Goal: Task Accomplishment & Management: Use online tool/utility

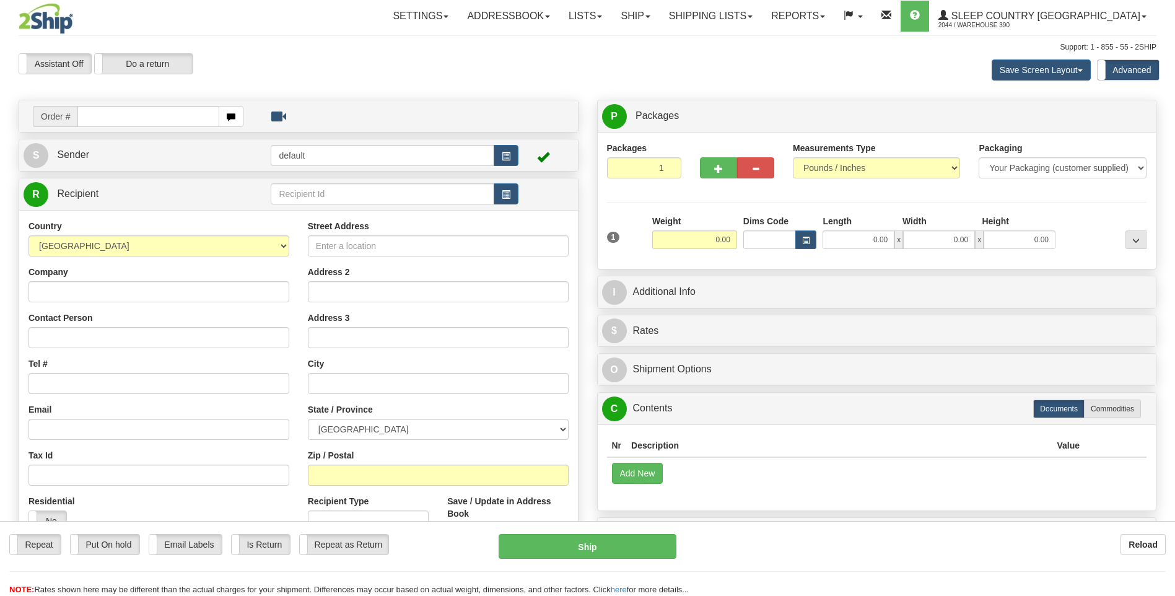
click at [158, 119] on input "text" at bounding box center [147, 116] width 141 height 21
drag, startPoint x: 163, startPoint y: 623, endPoint x: 727, endPoint y: 617, distance: 564.5
drag, startPoint x: 727, startPoint y: 617, endPoint x: 107, endPoint y: 116, distance: 797.5
click at [107, 116] on input "text" at bounding box center [147, 116] width 141 height 21
type input "9002I131218"
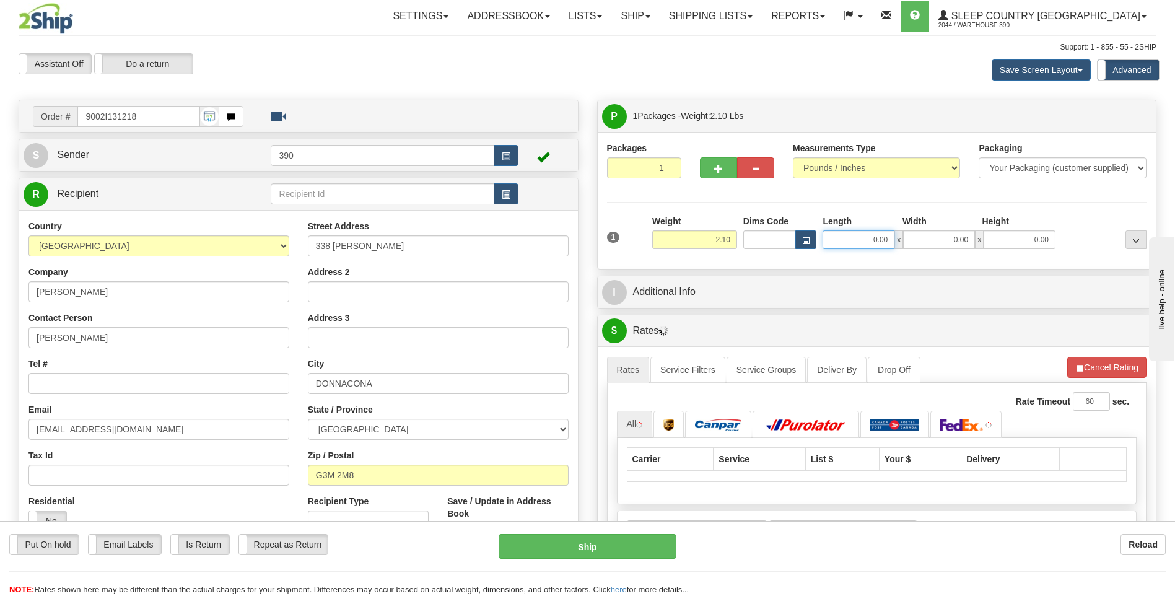
click at [871, 245] on input "0.00" at bounding box center [859, 239] width 72 height 19
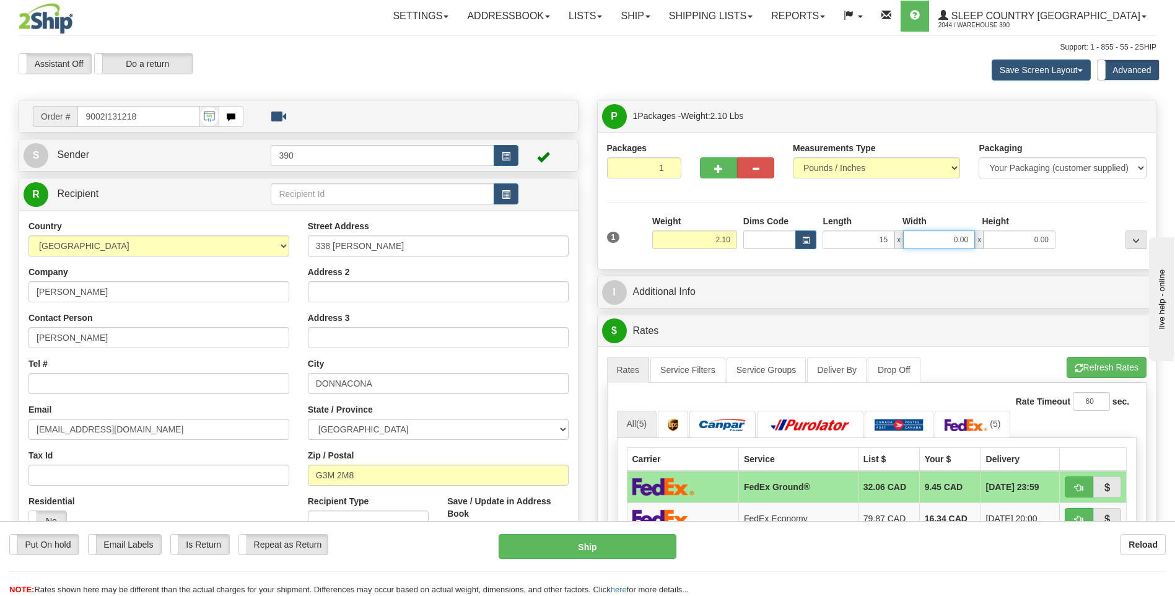
type input "15.00"
click at [946, 239] on input "0.00" at bounding box center [939, 239] width 72 height 19
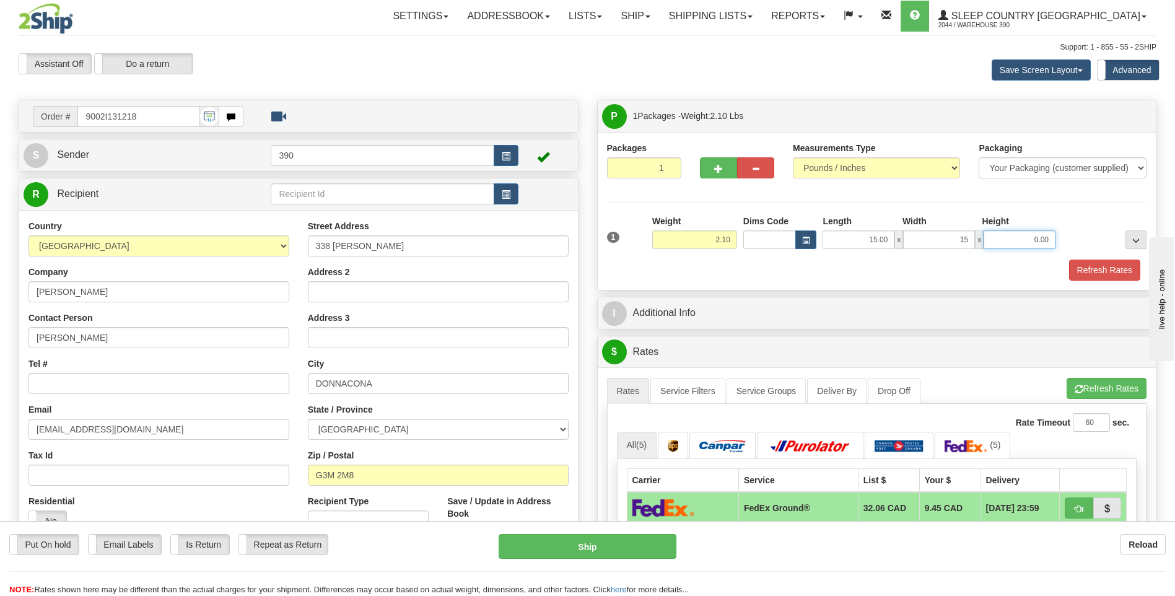
type input "15.00"
click at [1037, 240] on input "0.00" at bounding box center [1020, 239] width 72 height 19
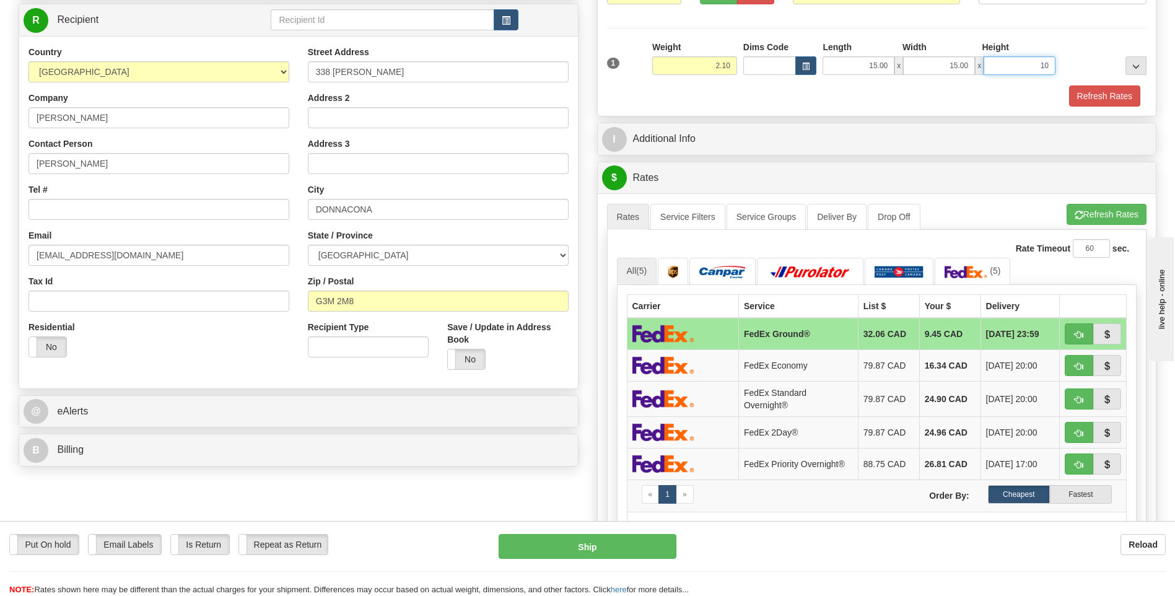
scroll to position [186, 0]
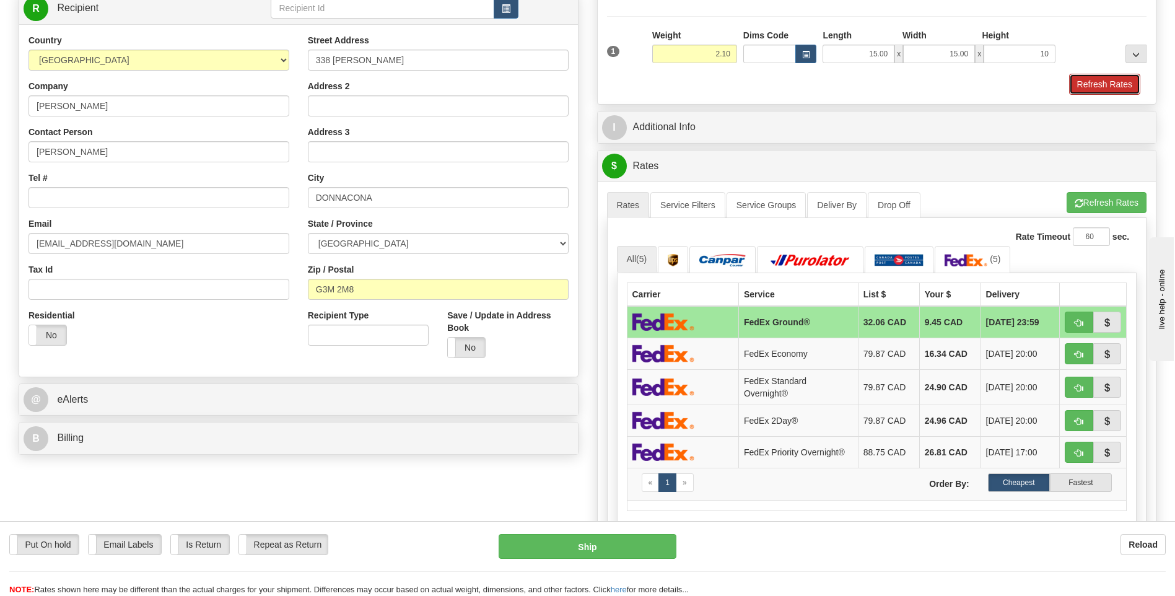
type input "10.00"
click at [1117, 82] on button "Refresh Rates" at bounding box center [1104, 84] width 71 height 21
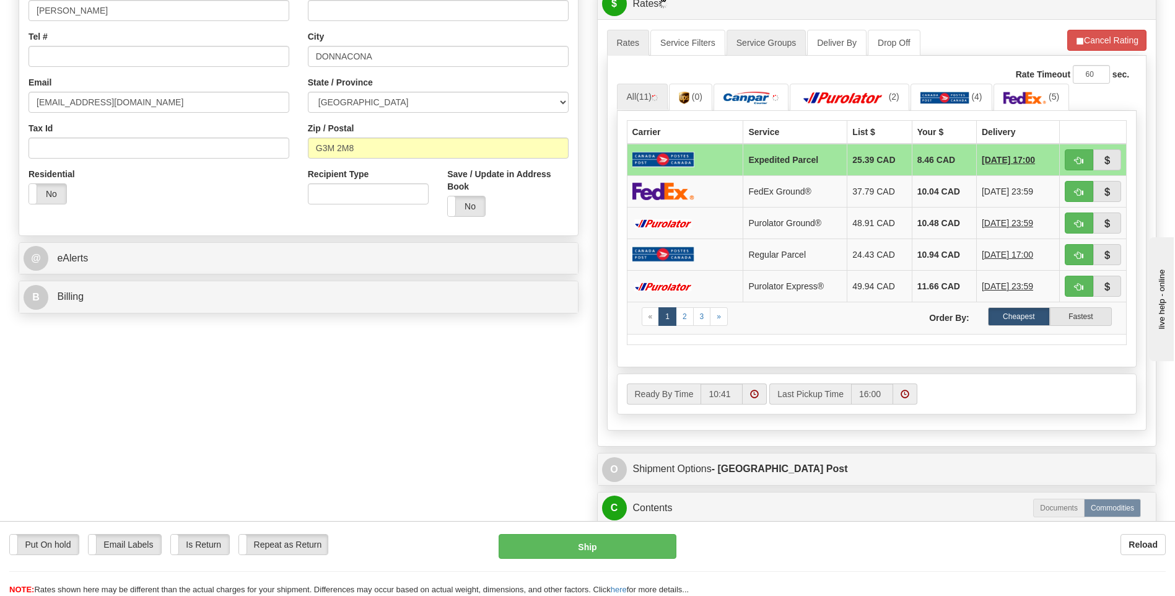
scroll to position [372, 0]
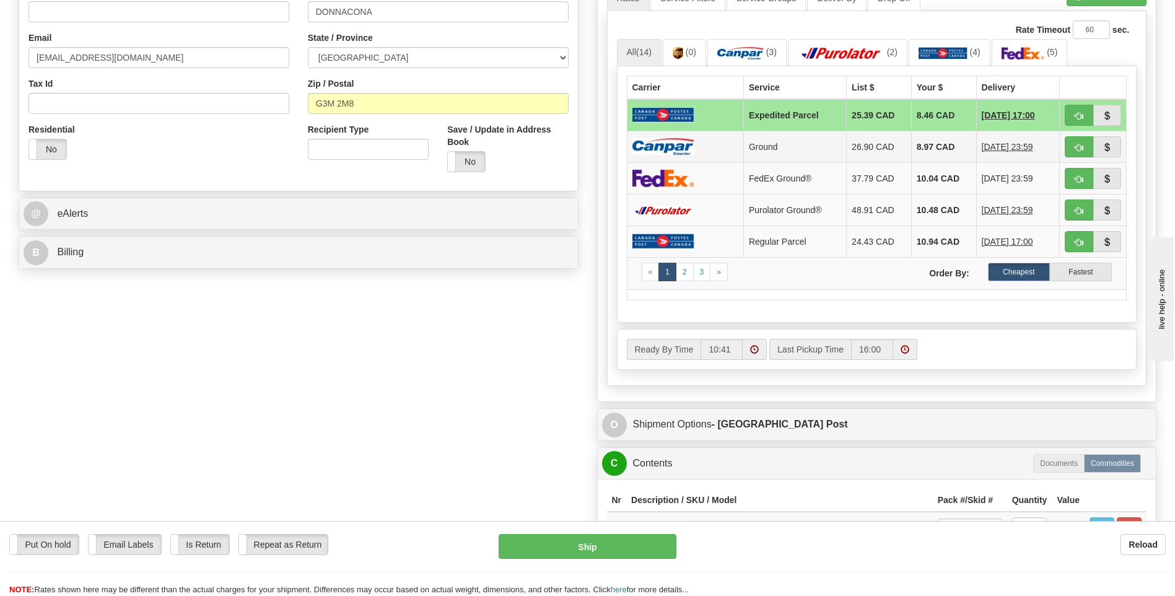
click at [799, 145] on td "Ground" at bounding box center [795, 147] width 103 height 32
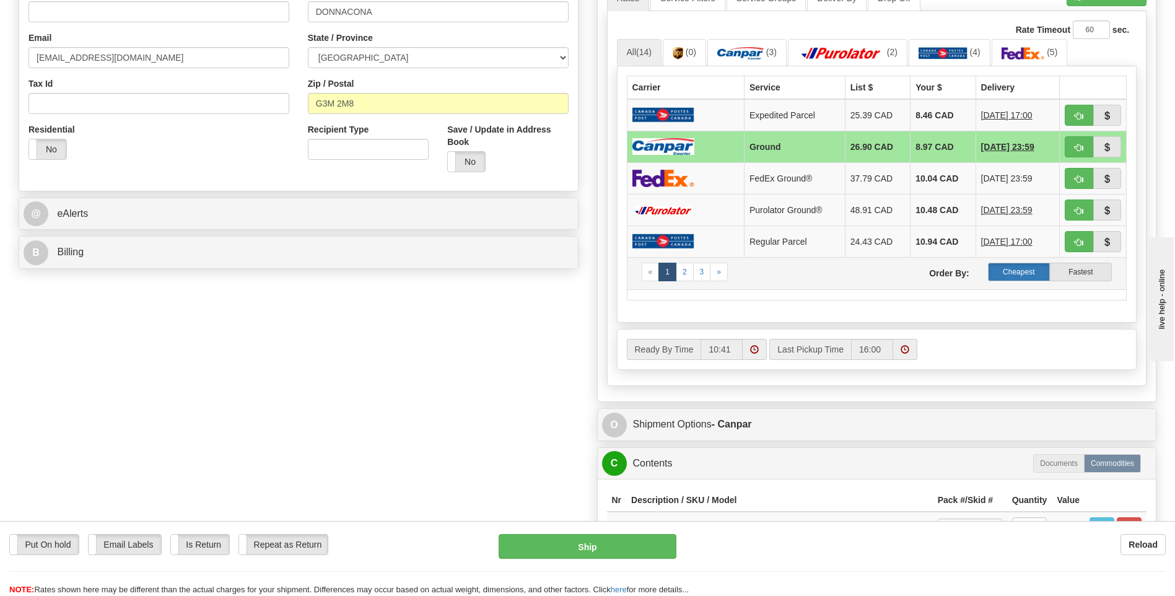
click at [1016, 269] on label "Cheapest" at bounding box center [1019, 272] width 62 height 19
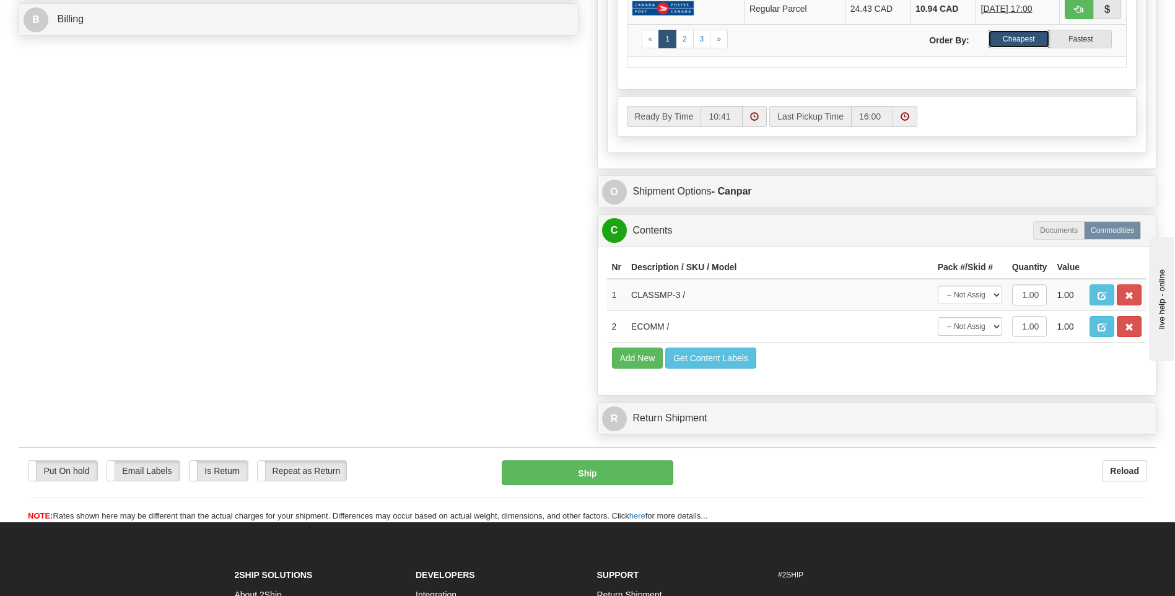
scroll to position [558, 0]
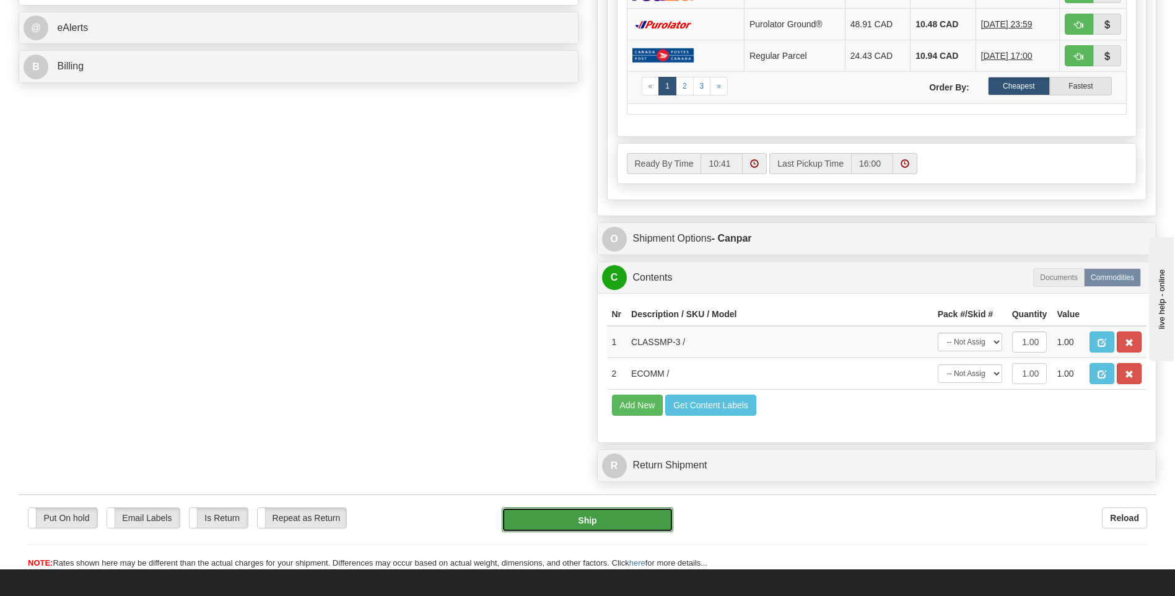
click at [596, 519] on button "Ship" at bounding box center [587, 519] width 171 height 25
type input "1"
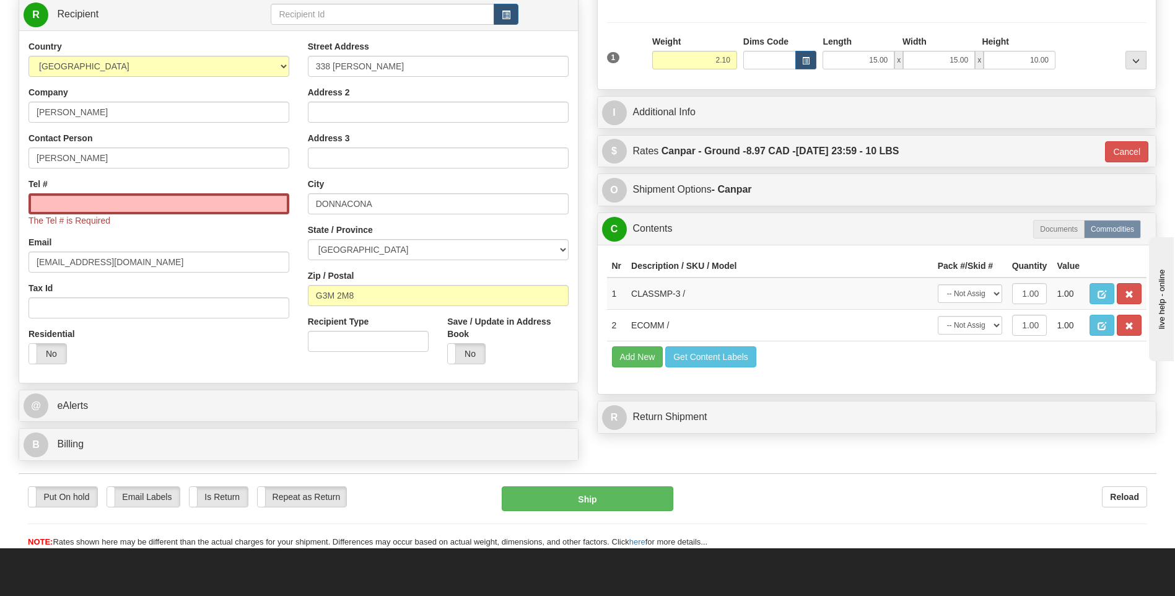
scroll to position [141, 0]
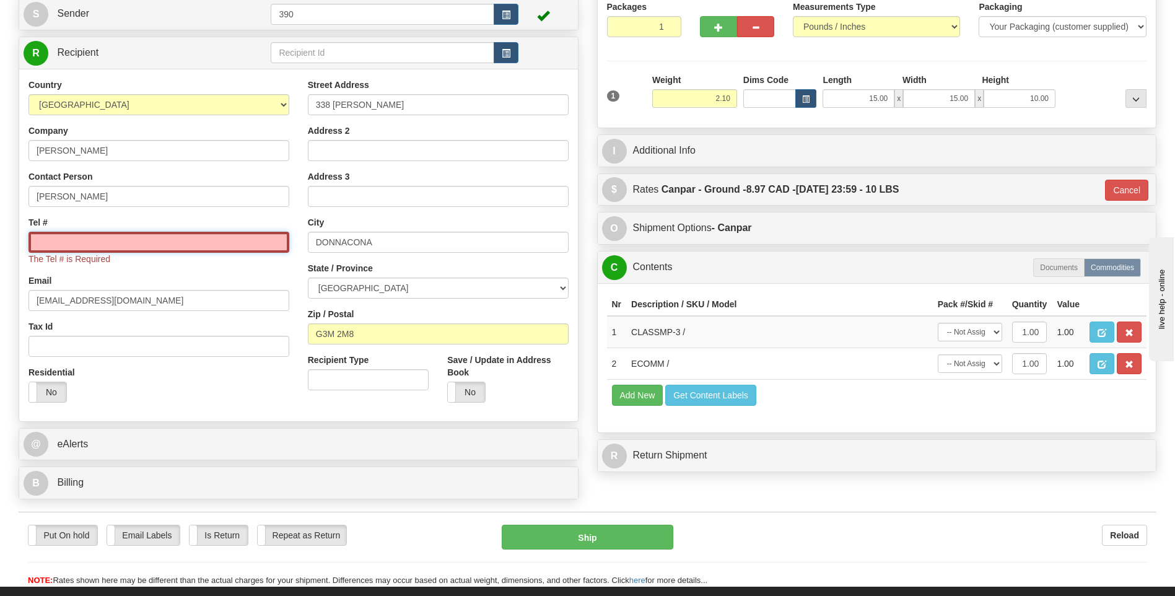
click at [129, 248] on input "Tel #" at bounding box center [159, 242] width 261 height 21
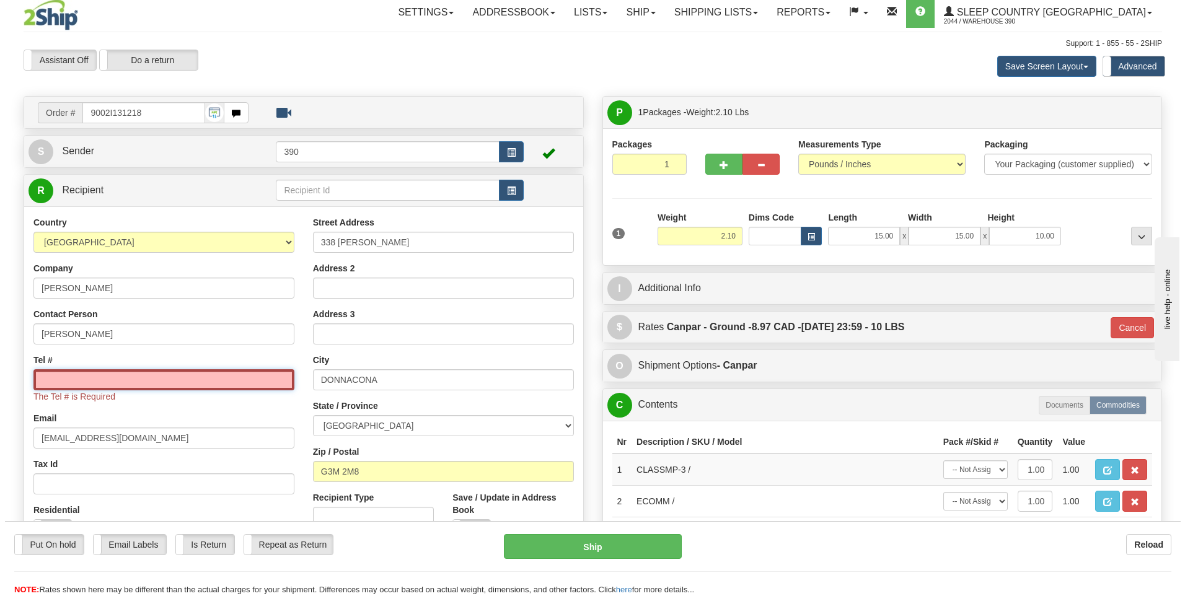
scroll to position [0, 0]
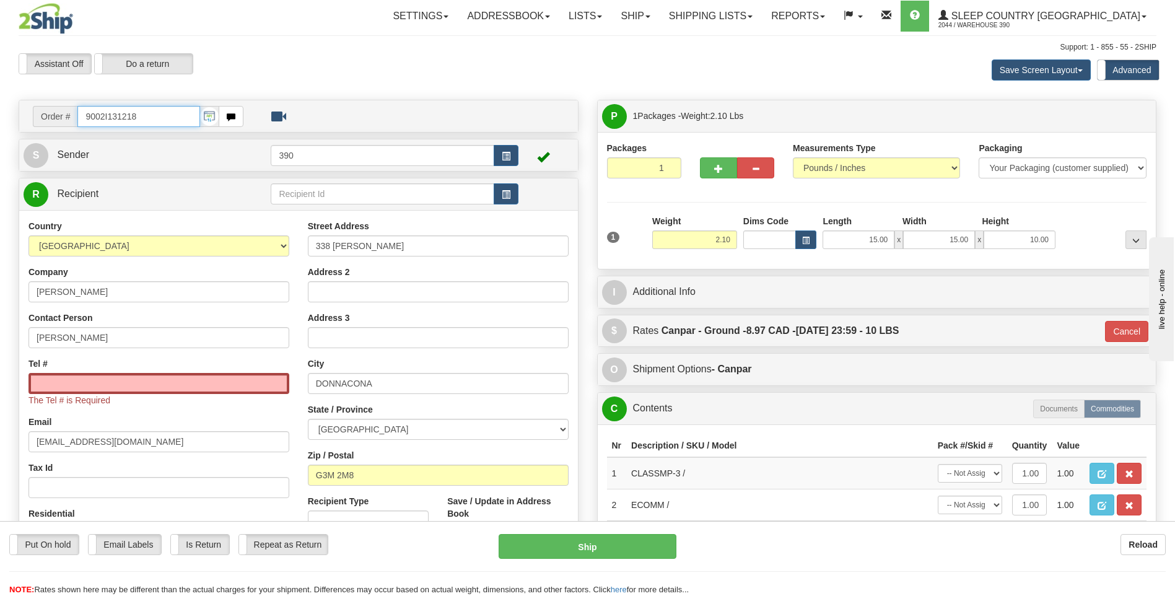
drag, startPoint x: 143, startPoint y: 117, endPoint x: 72, endPoint y: 120, distance: 70.7
click at [76, 120] on div "Order # 9002I131218" at bounding box center [138, 116] width 211 height 21
drag, startPoint x: 112, startPoint y: 380, endPoint x: 110, endPoint y: 371, distance: 10.1
click at [112, 380] on input "Tel #" at bounding box center [159, 383] width 261 height 21
paste input "418 285-3633"
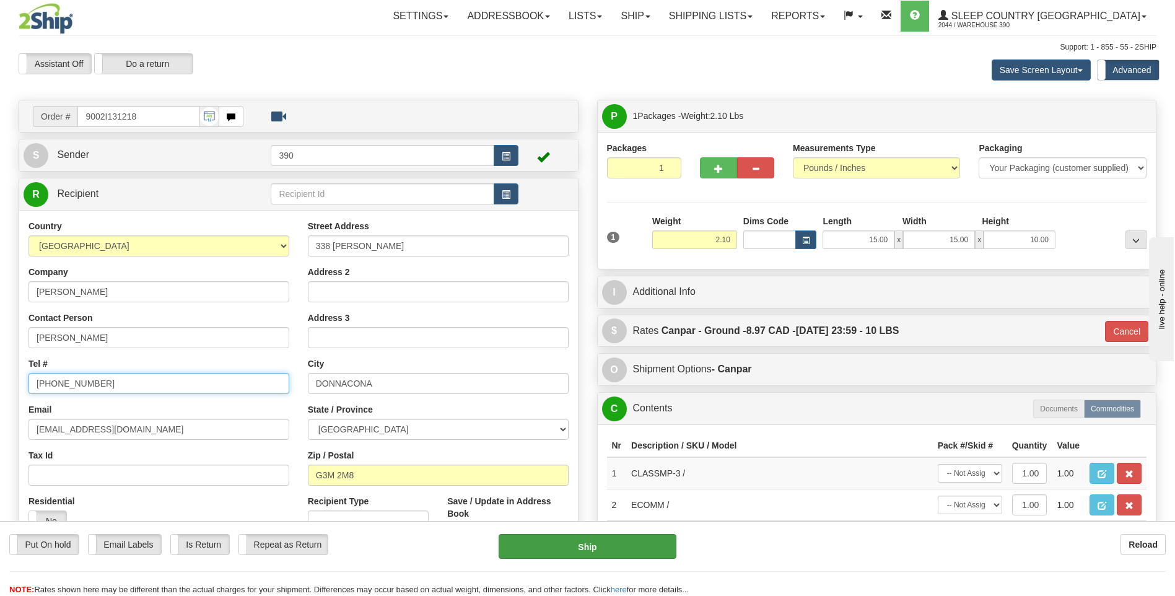
type input "418 285-3633"
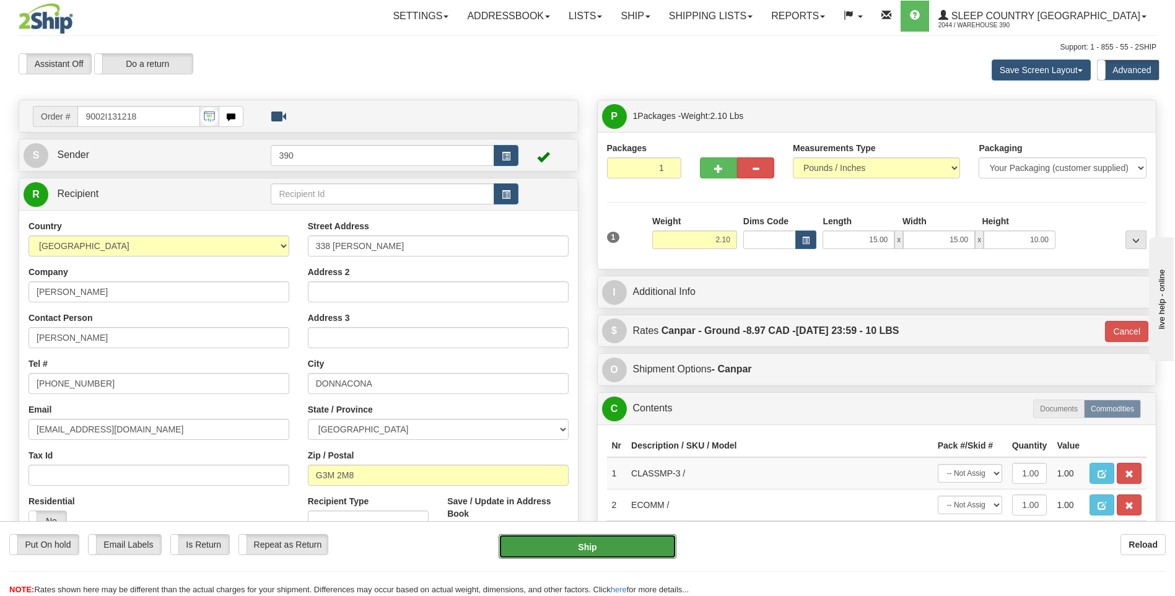
click at [601, 548] on button "Ship" at bounding box center [587, 546] width 177 height 25
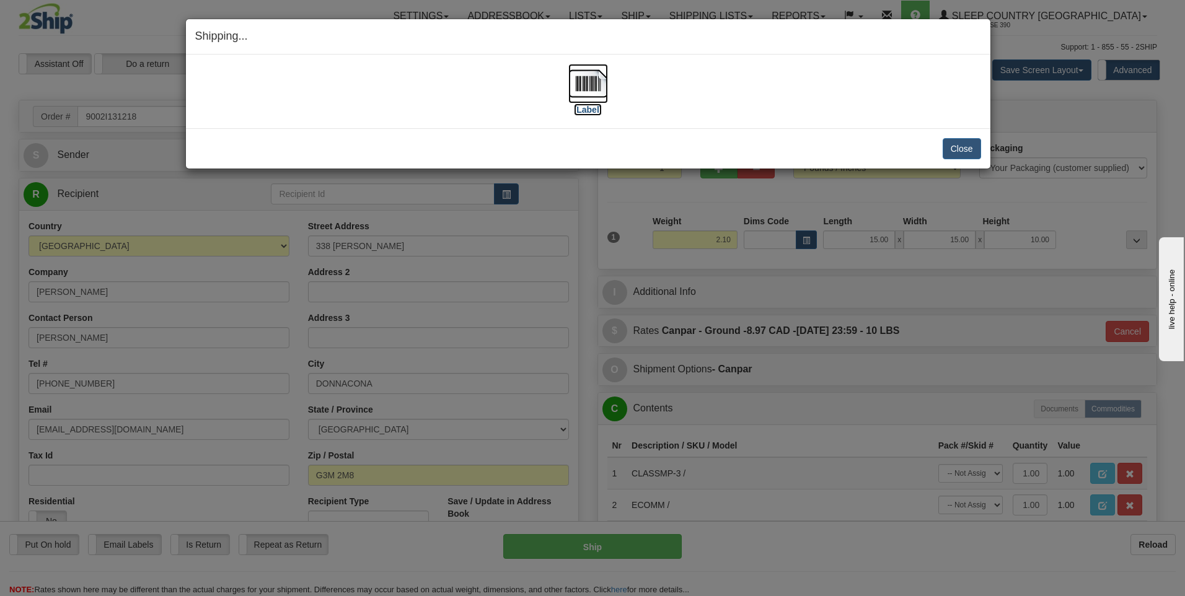
click at [579, 87] on img at bounding box center [588, 84] width 40 height 40
click at [963, 145] on button "Close" at bounding box center [961, 148] width 38 height 21
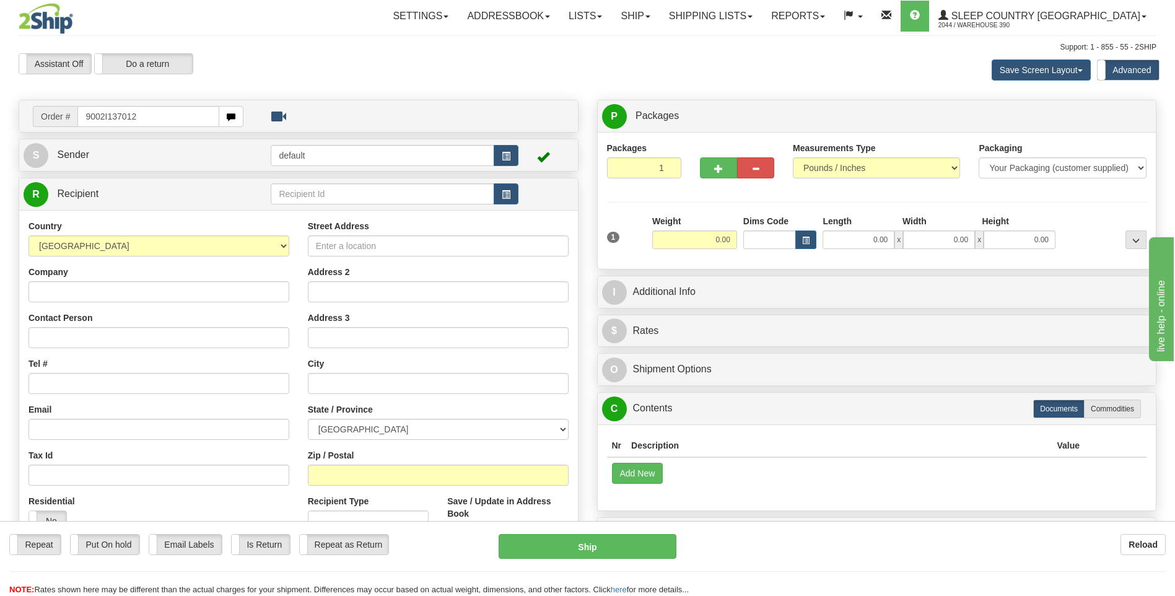
type input "9002I137012"
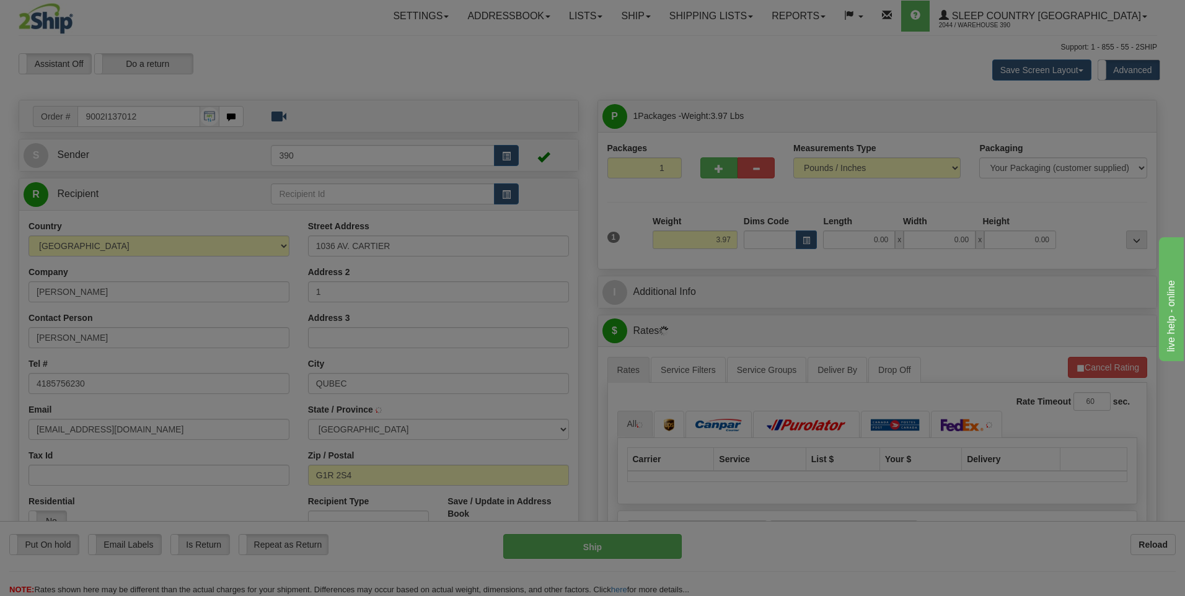
type input "[GEOGRAPHIC_DATA]"
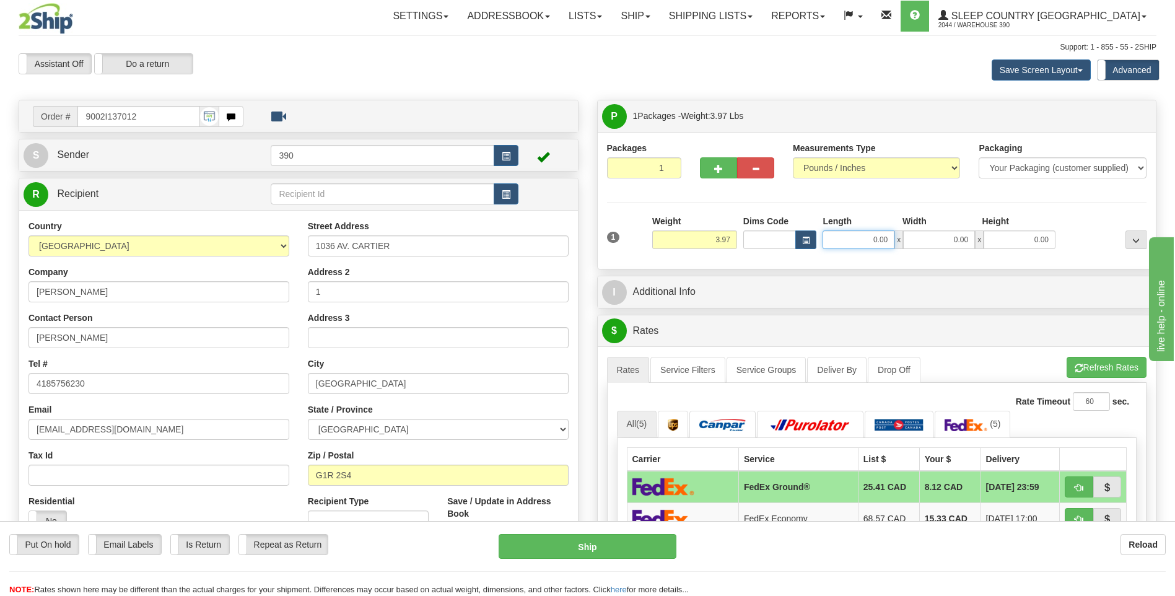
click at [878, 237] on input "0.00" at bounding box center [859, 239] width 72 height 19
type input "8.00"
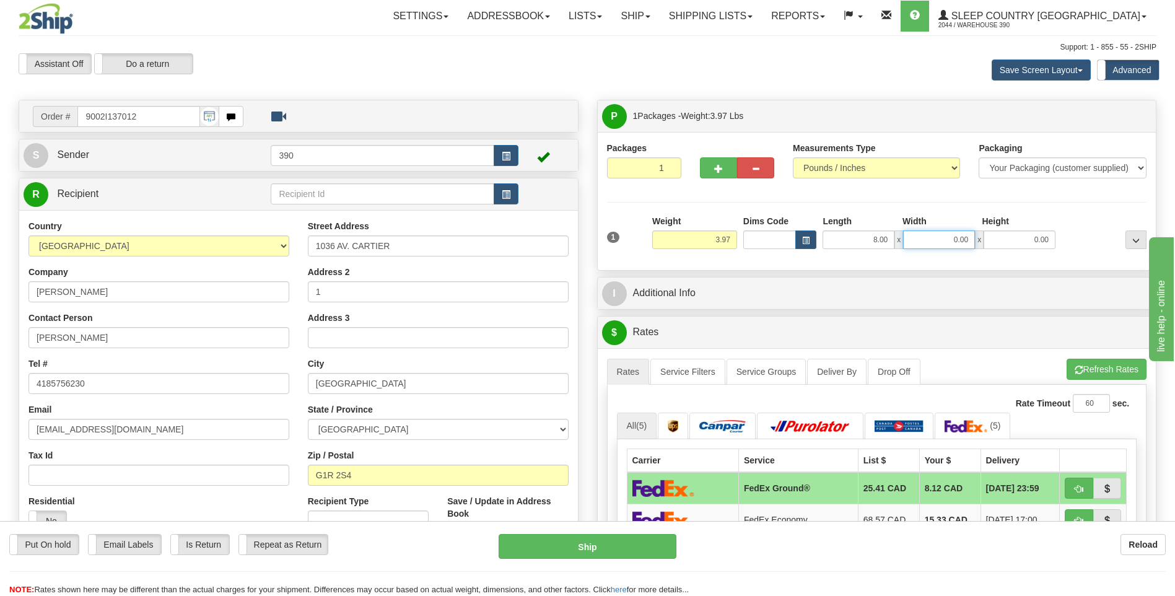
click at [938, 245] on input "0.00" at bounding box center [939, 239] width 72 height 19
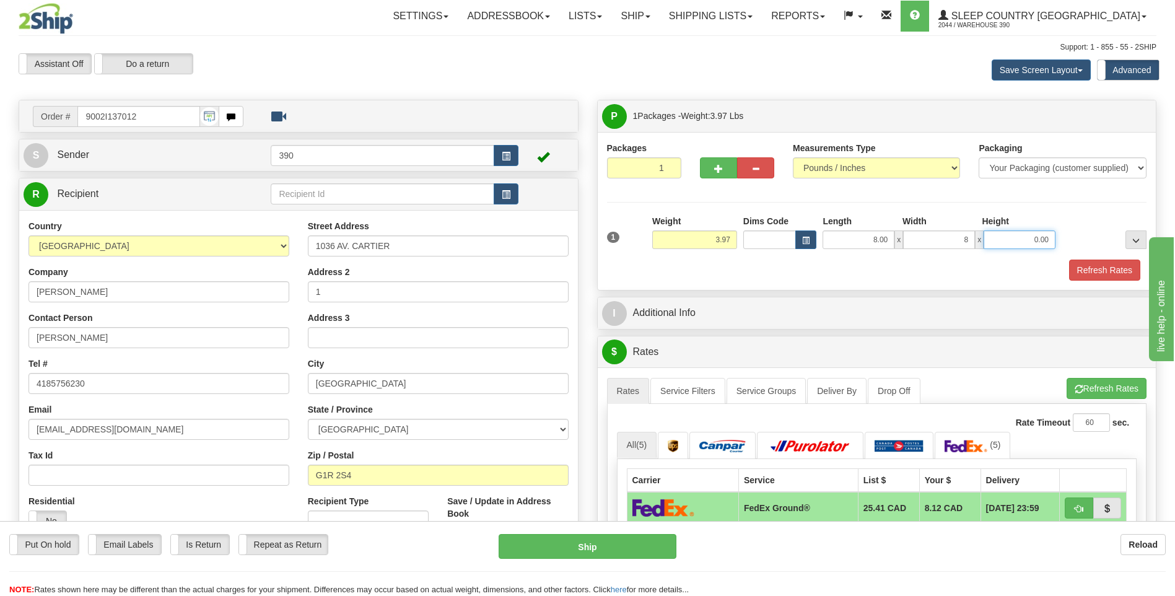
type input "8.00"
click at [1019, 244] on input "0.00" at bounding box center [1020, 239] width 72 height 19
type input "18.00"
click at [1082, 269] on button "Refresh Rates" at bounding box center [1104, 270] width 71 height 21
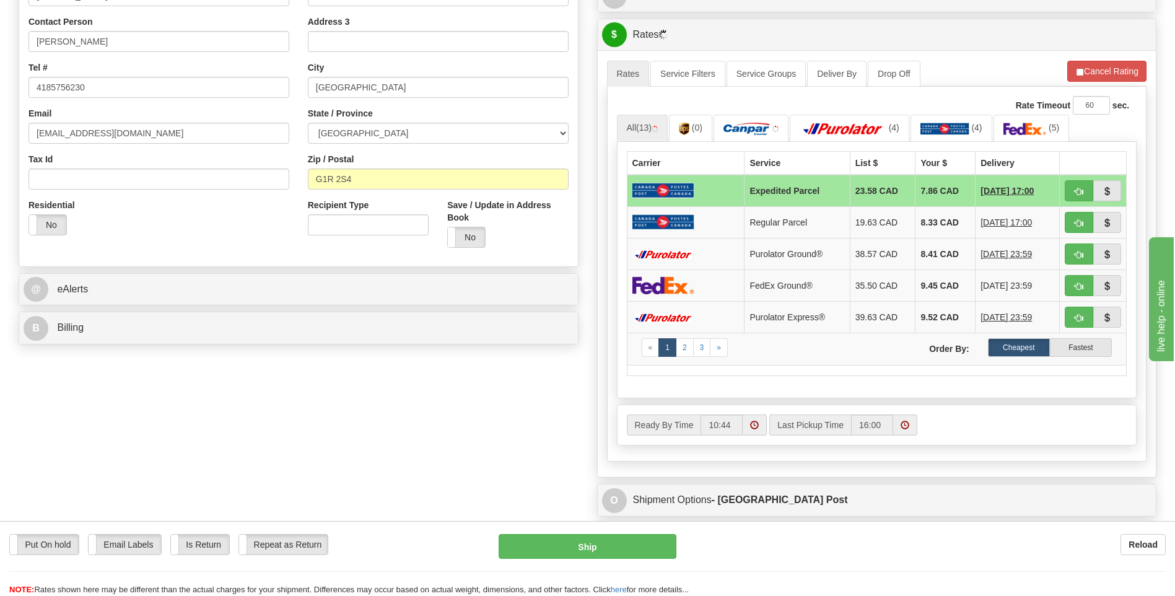
scroll to position [310, 0]
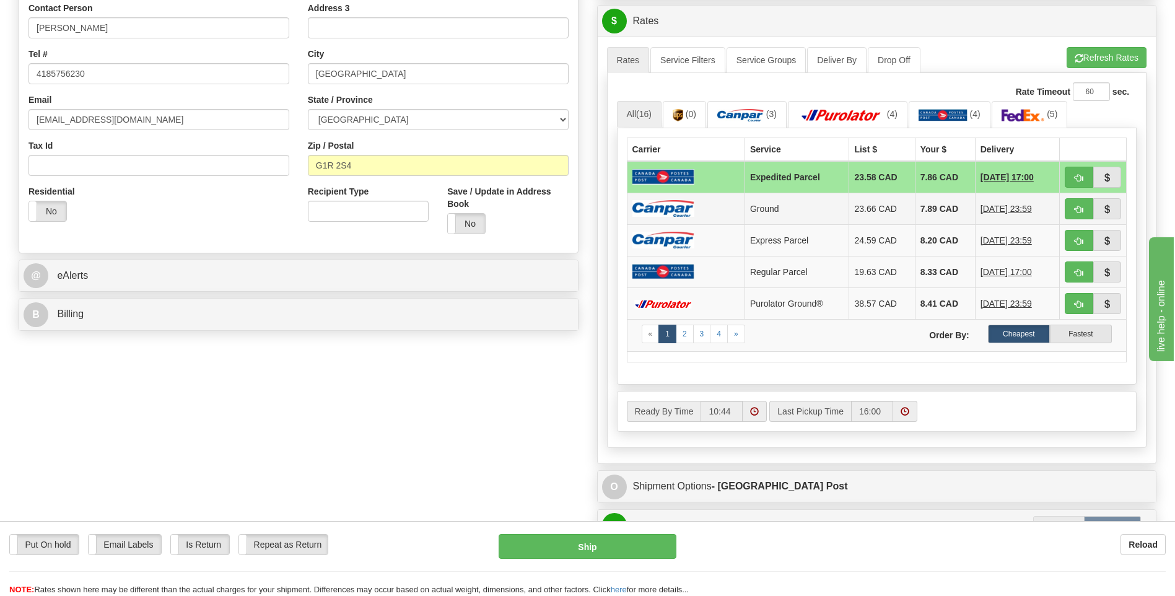
click at [884, 208] on td "23.66 CAD" at bounding box center [882, 209] width 66 height 32
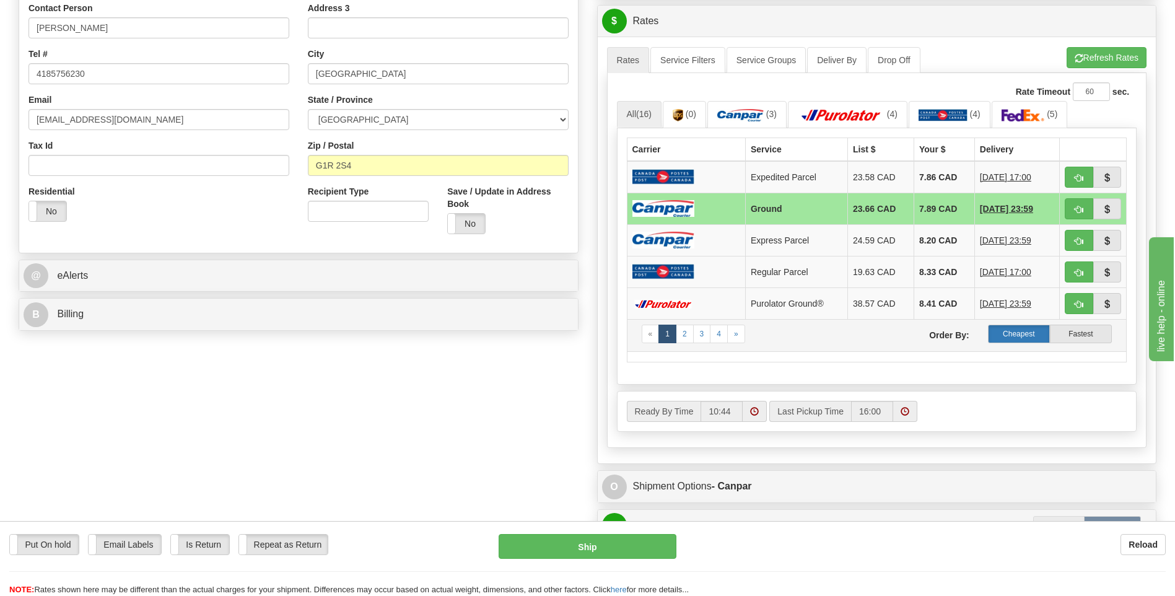
click at [1019, 331] on label "Cheapest" at bounding box center [1019, 334] width 62 height 19
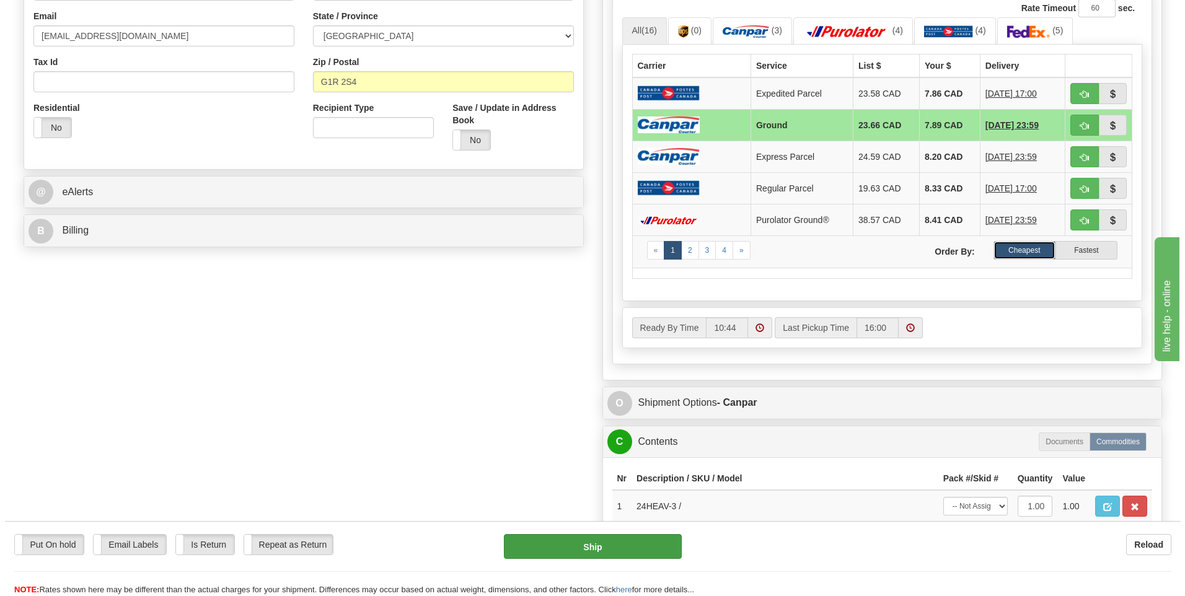
scroll to position [372, 0]
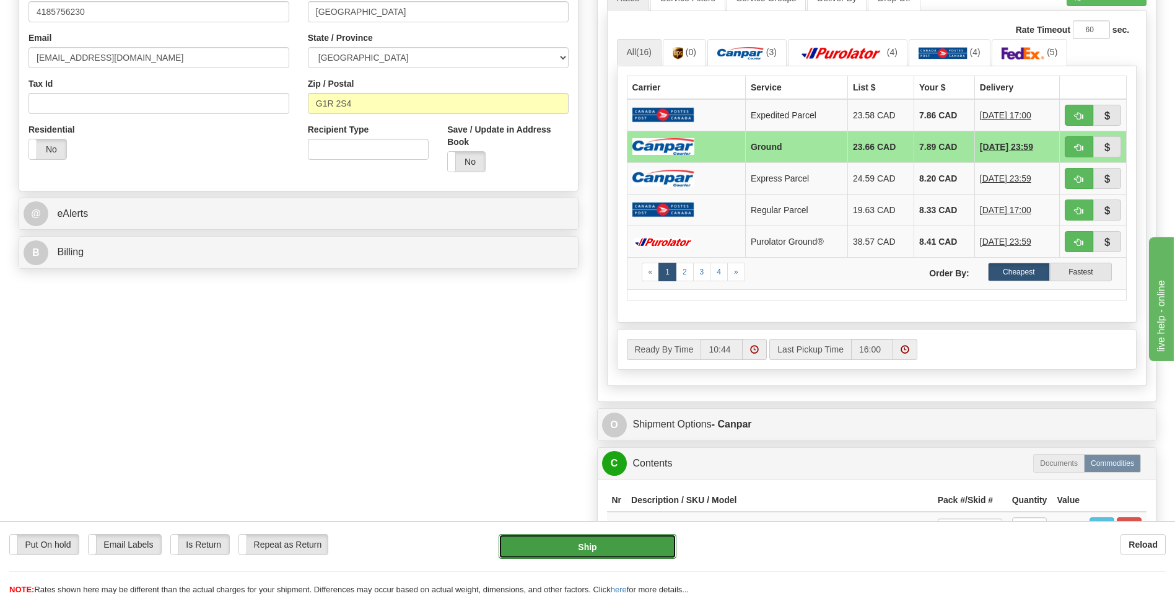
click at [599, 545] on button "Ship" at bounding box center [587, 546] width 177 height 25
type input "1"
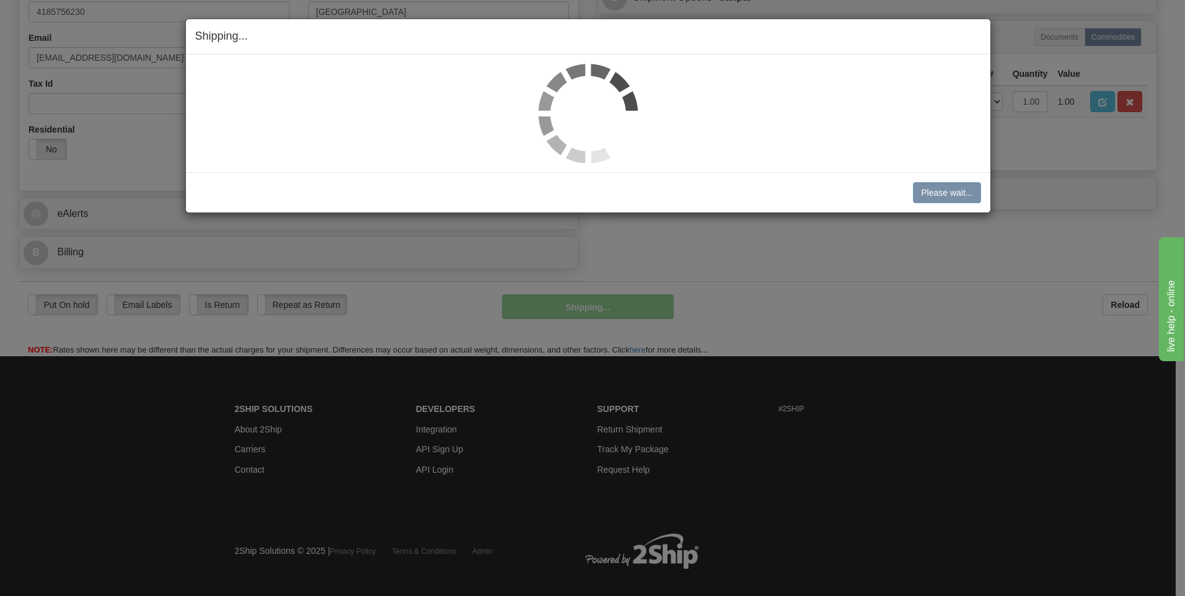
scroll to position [371, 0]
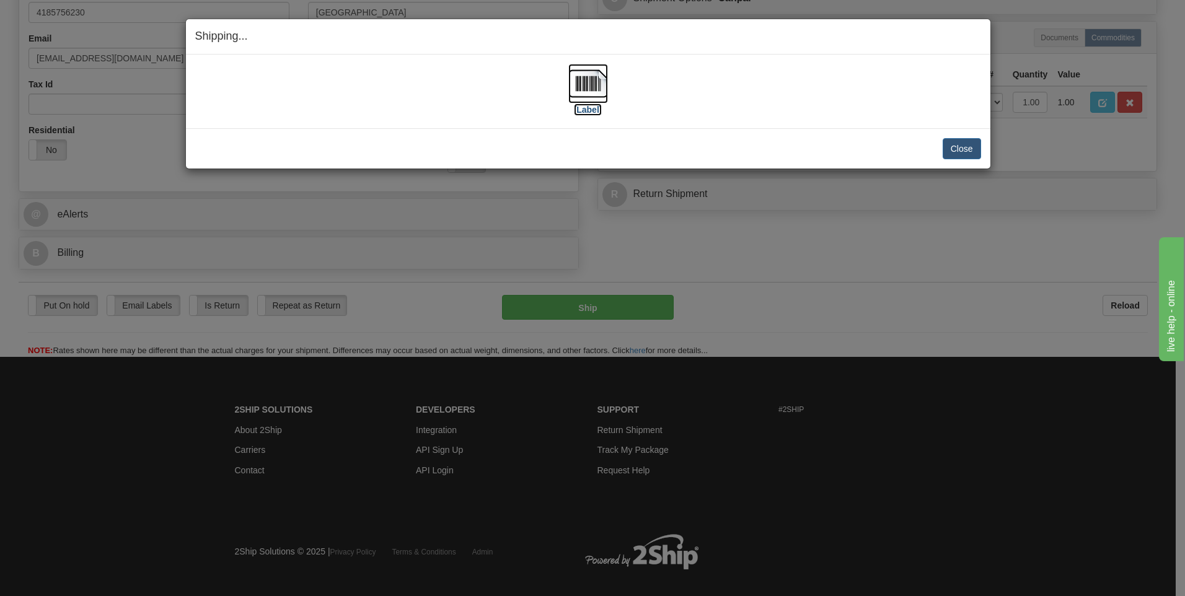
click at [581, 85] on img at bounding box center [588, 84] width 40 height 40
click at [967, 153] on button "Close" at bounding box center [961, 148] width 38 height 21
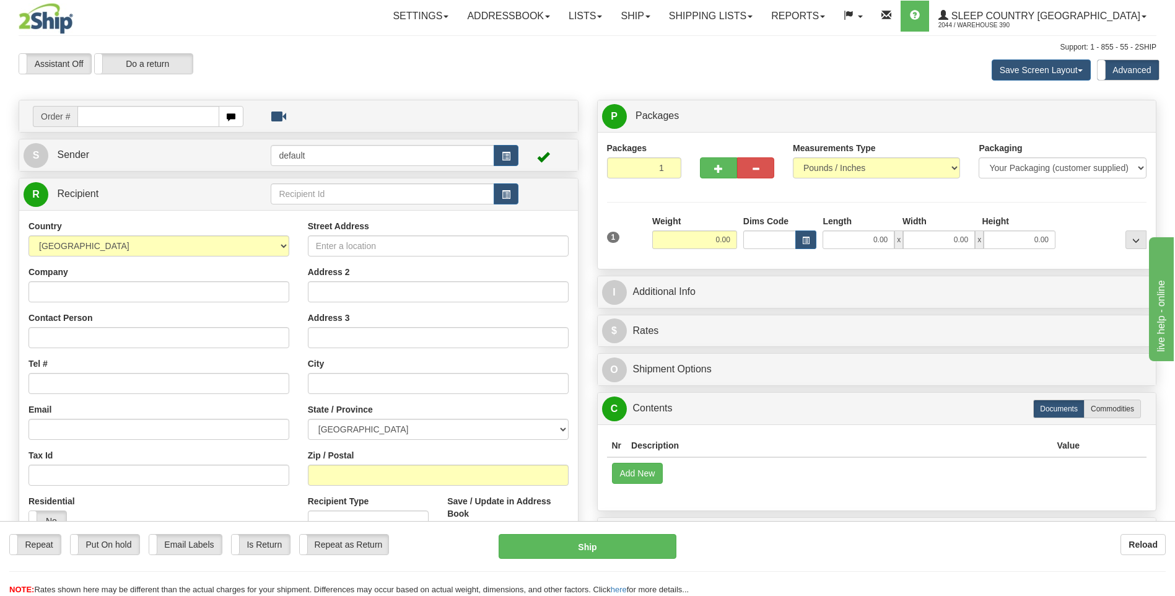
click at [143, 121] on input "text" at bounding box center [147, 116] width 141 height 21
type input "9002I136967"
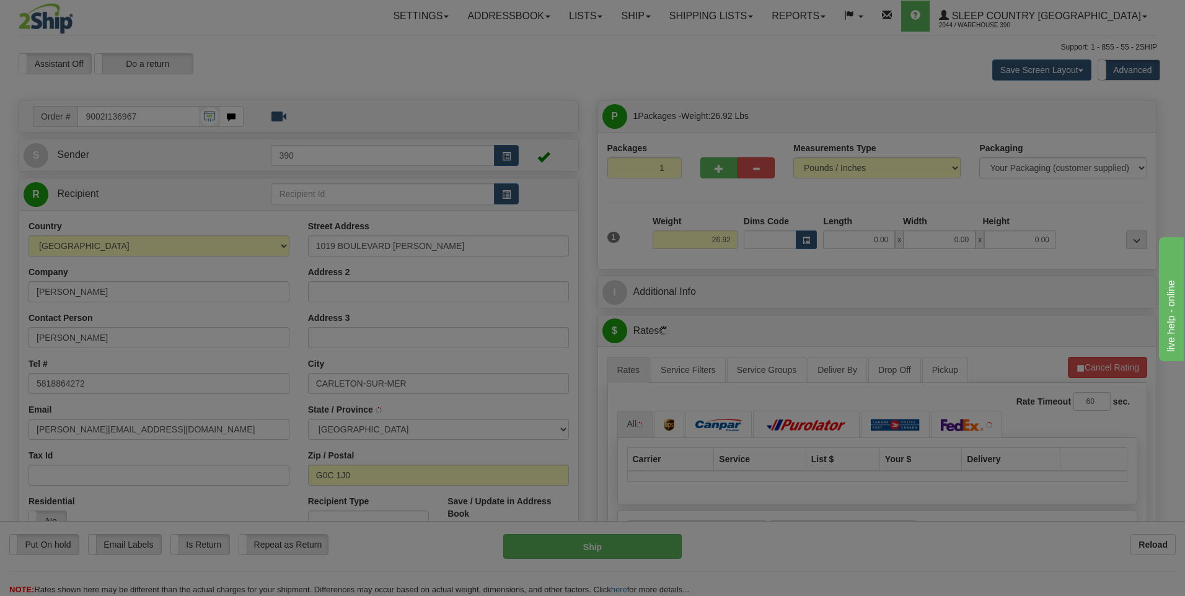
type input "CARLETON"
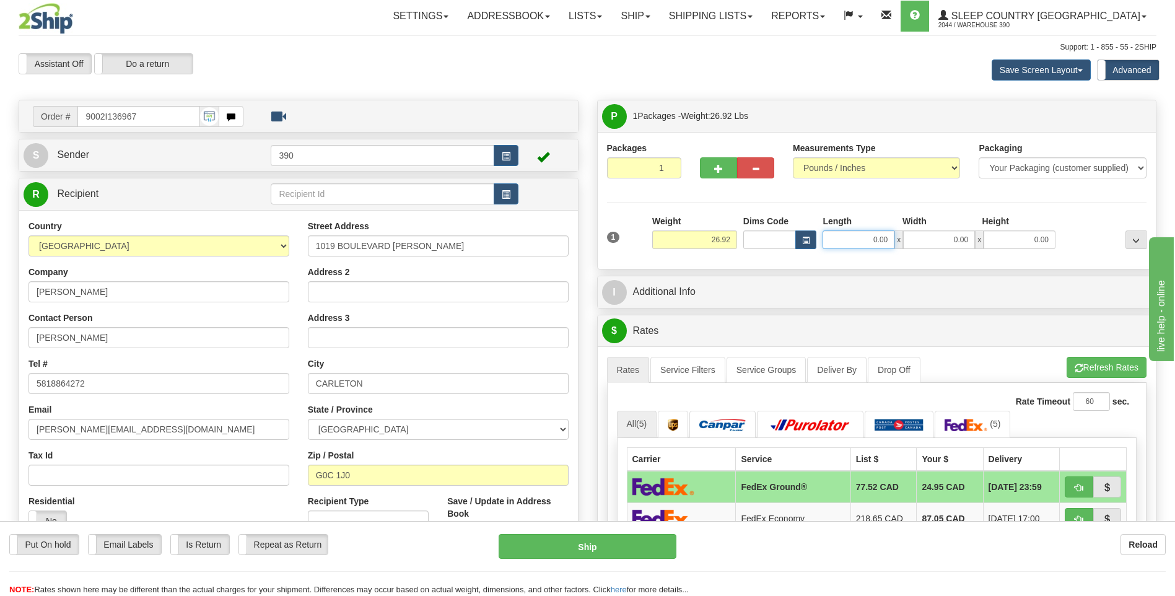
click at [861, 239] on input "0.00" at bounding box center [859, 239] width 72 height 19
type input "12.00"
click at [921, 244] on input "0.00" at bounding box center [939, 239] width 72 height 19
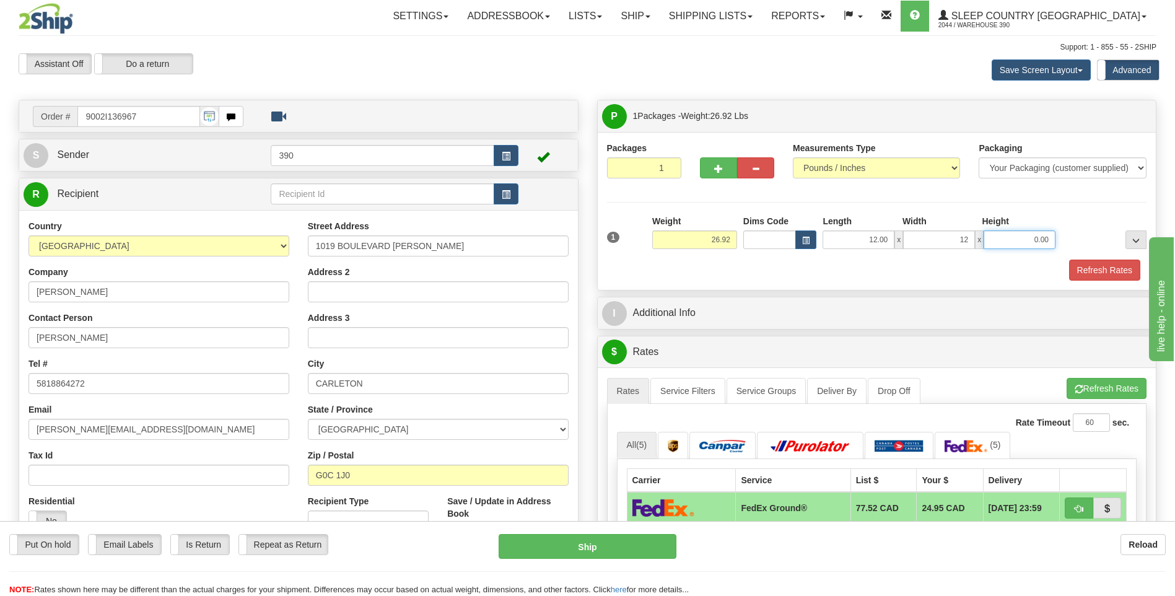
type input "12.00"
click at [1032, 240] on input "0.00" at bounding box center [1020, 239] width 72 height 19
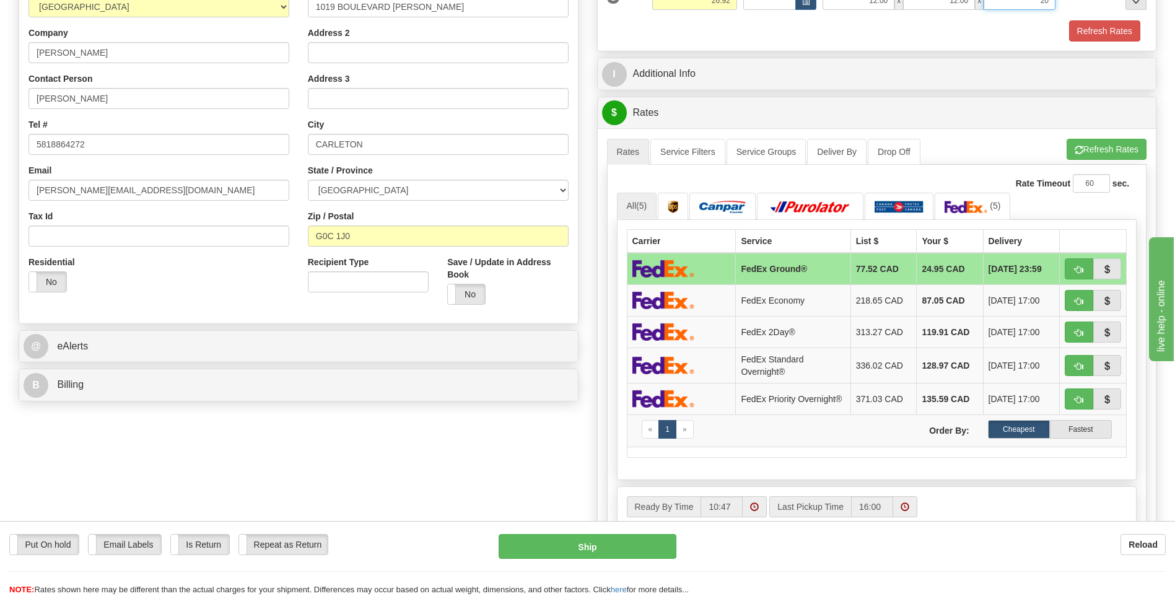
scroll to position [248, 0]
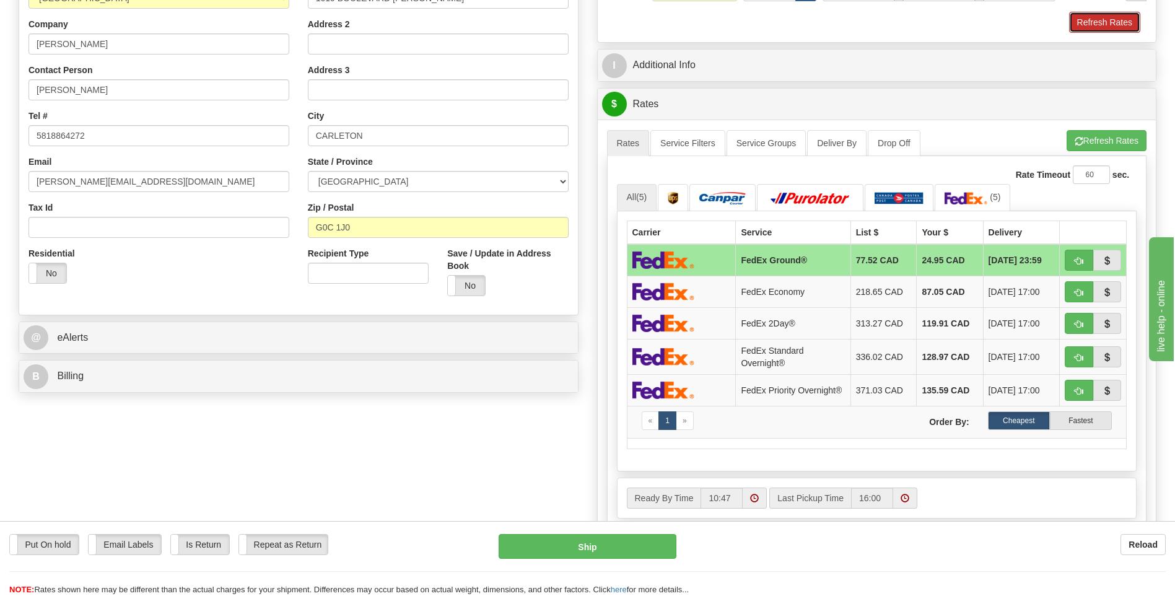
type input "20.00"
click at [1107, 19] on button "Refresh Rates" at bounding box center [1104, 22] width 71 height 21
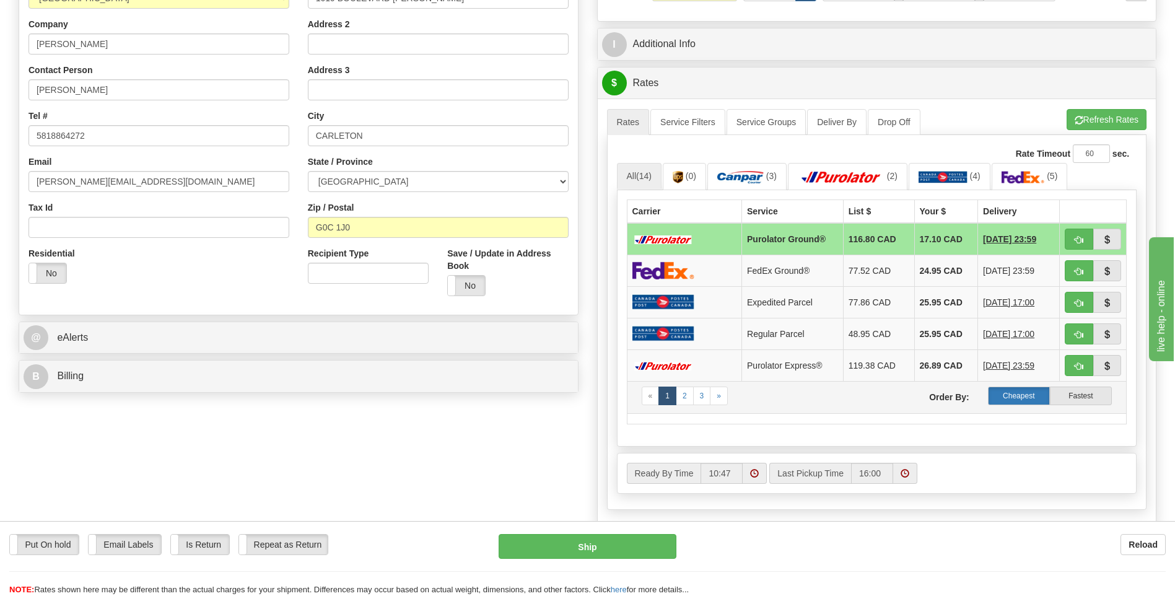
click at [1026, 393] on label "Cheapest" at bounding box center [1019, 396] width 62 height 19
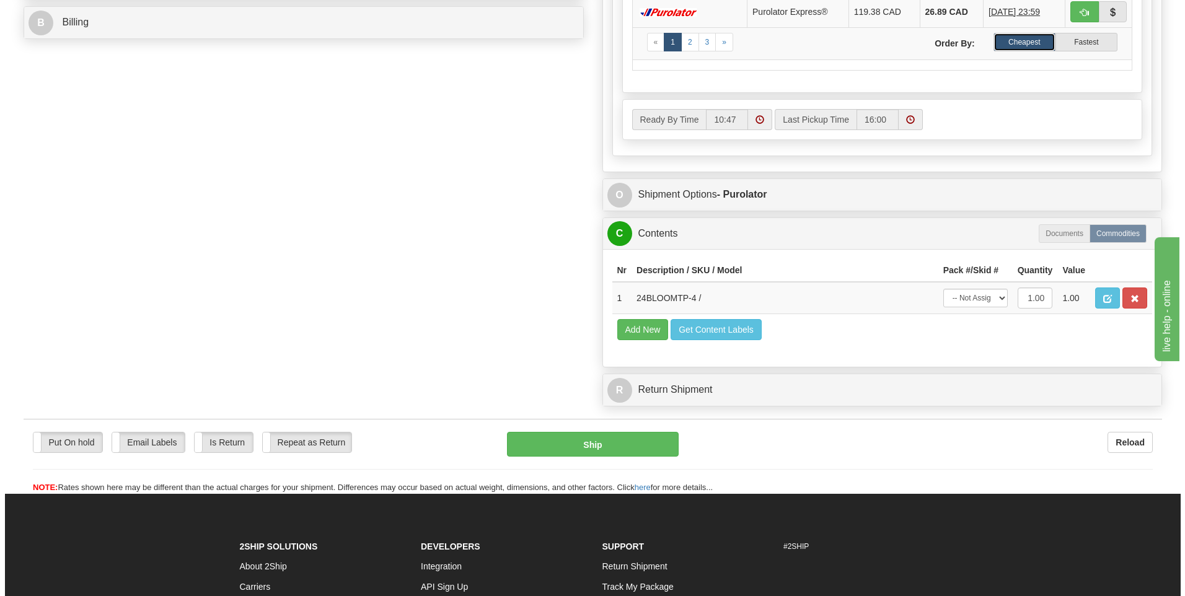
scroll to position [620, 0]
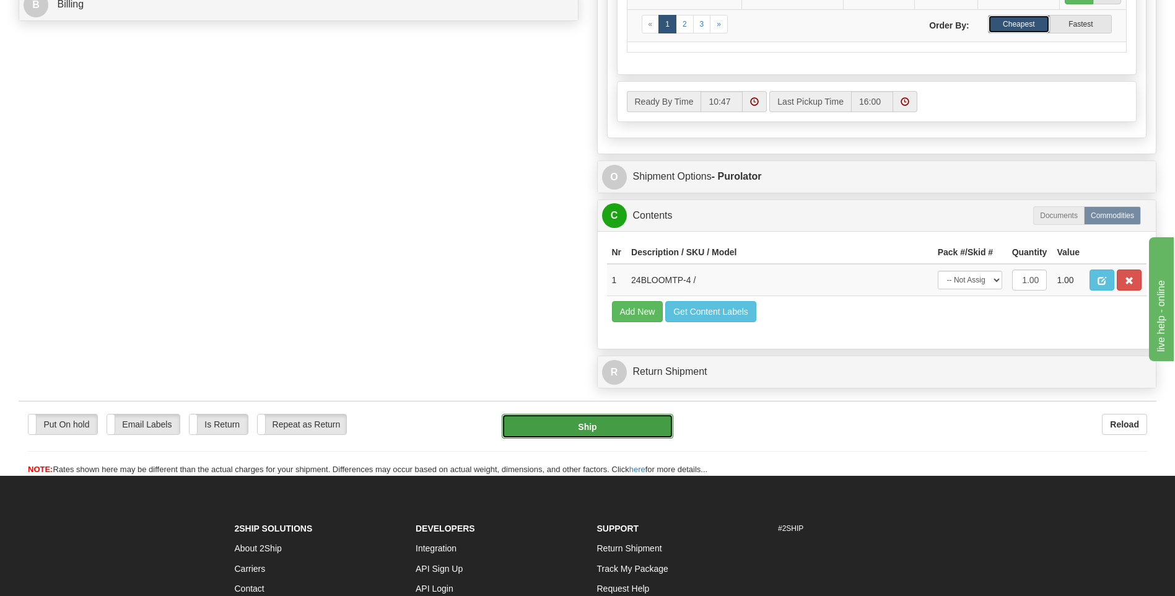
click at [625, 426] on button "Ship" at bounding box center [587, 426] width 171 height 25
type input "260"
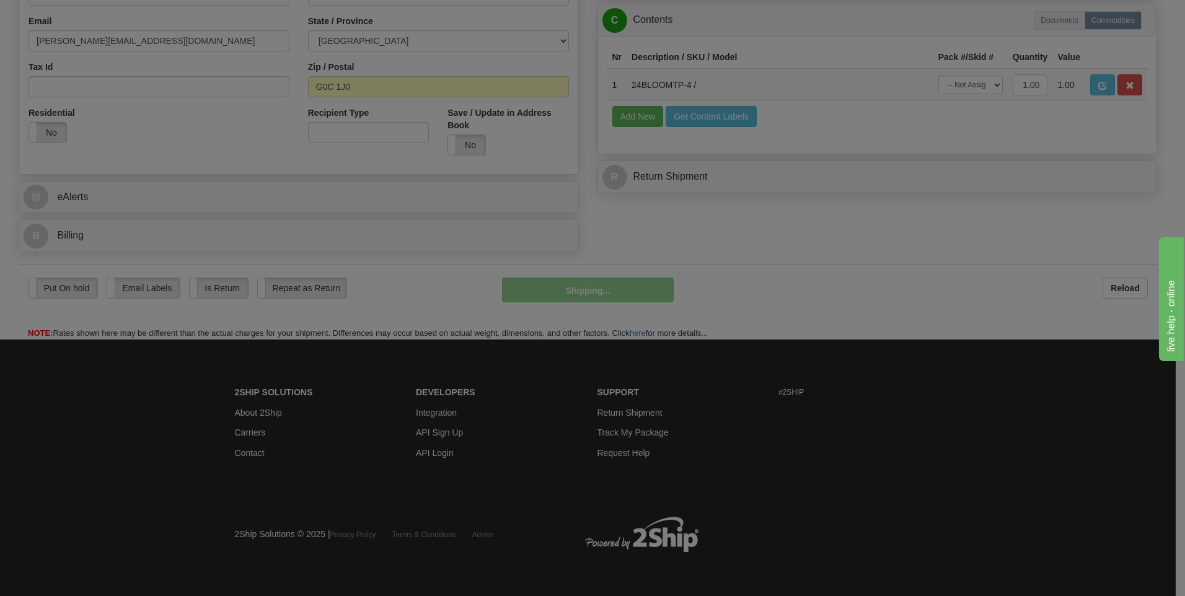
scroll to position [389, 0]
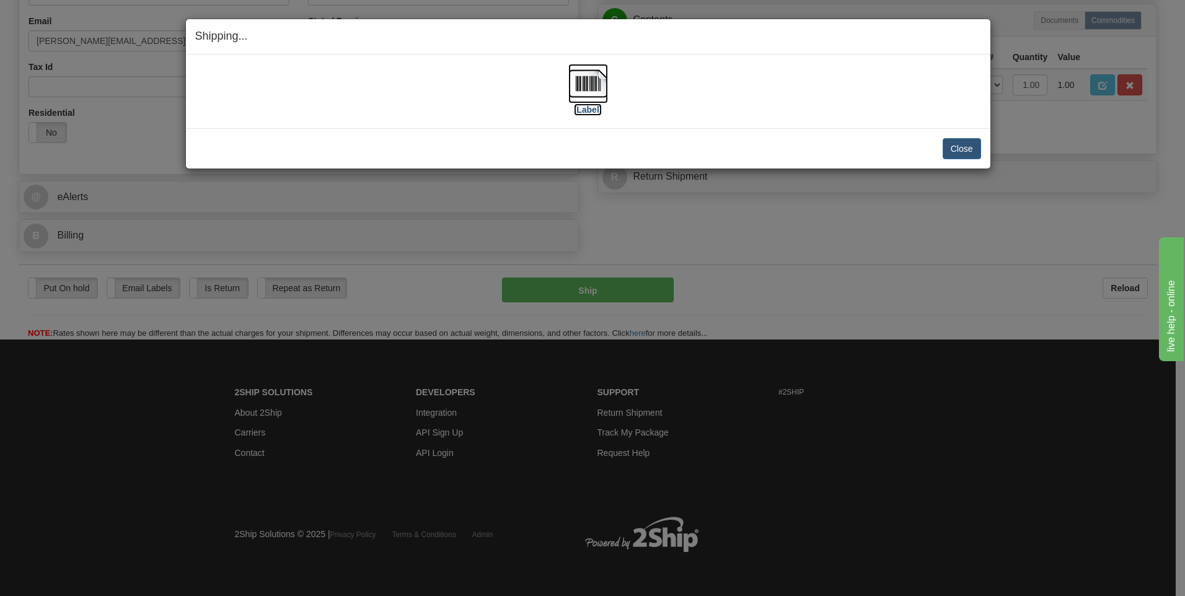
click at [589, 78] on img at bounding box center [588, 84] width 40 height 40
click at [976, 146] on button "Close" at bounding box center [961, 148] width 38 height 21
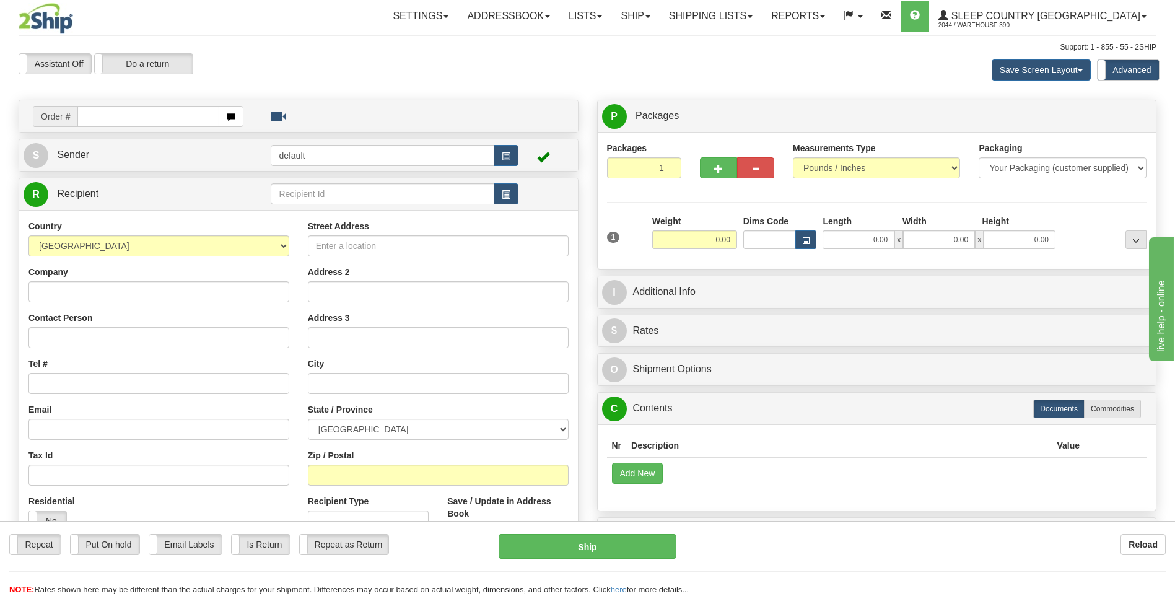
click at [105, 116] on input "text" at bounding box center [147, 116] width 141 height 21
type input "9002I137806"
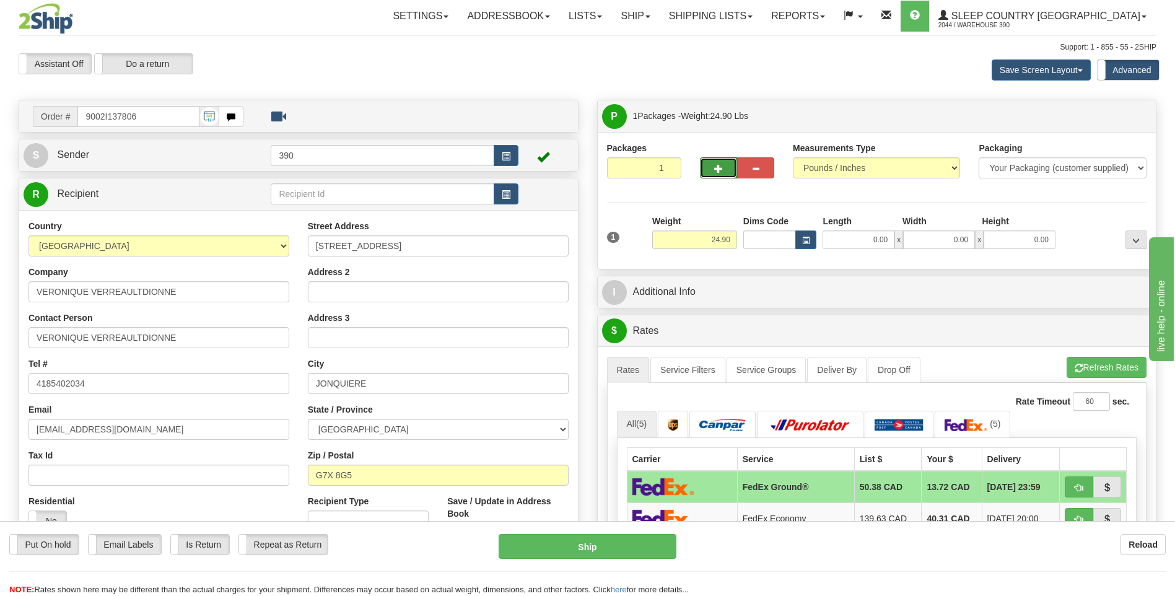
click at [716, 161] on button "button" at bounding box center [718, 167] width 37 height 21
radio input "true"
type input "2"
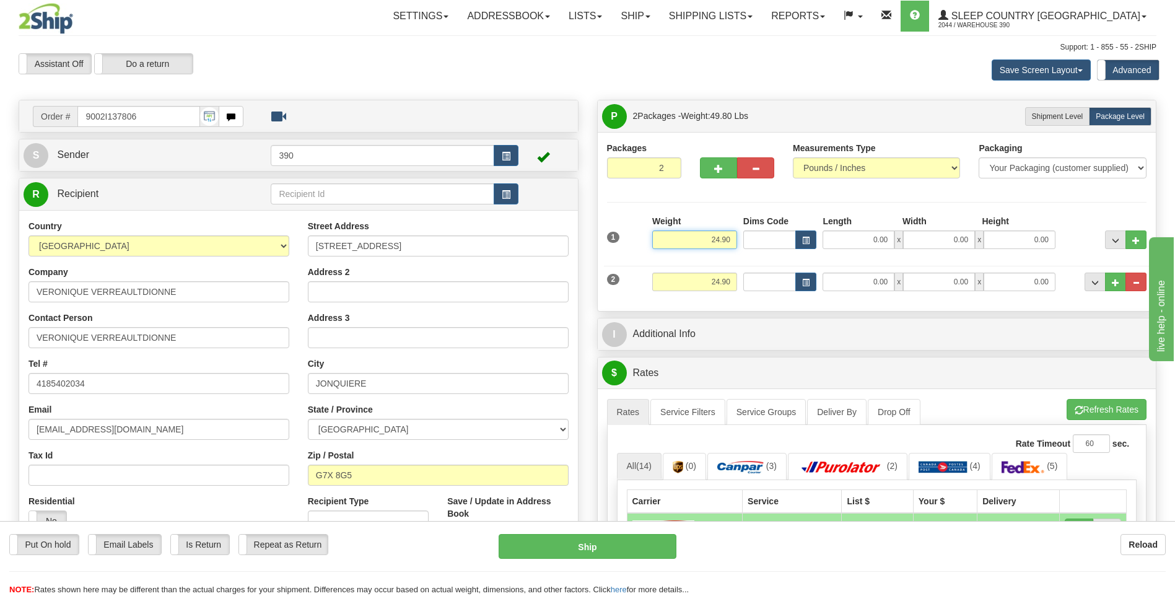
drag, startPoint x: 716, startPoint y: 242, endPoint x: 706, endPoint y: 242, distance: 9.3
click at [709, 244] on input "24.90" at bounding box center [694, 239] width 85 height 19
drag, startPoint x: 719, startPoint y: 240, endPoint x: 709, endPoint y: 243, distance: 10.2
click at [709, 243] on input "24.90" at bounding box center [694, 239] width 85 height 19
type input "12.90"
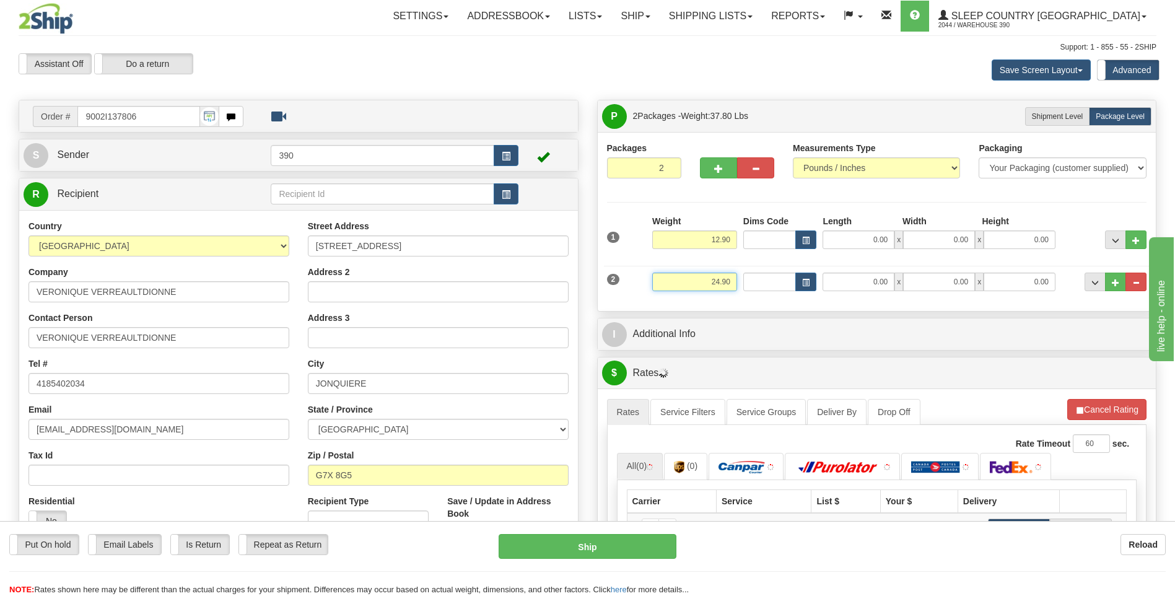
drag, startPoint x: 710, startPoint y: 283, endPoint x: 743, endPoint y: 286, distance: 32.9
click at [741, 283] on div "2 Weight 24.90 Dims Code Length Width Height" at bounding box center [877, 281] width 546 height 42
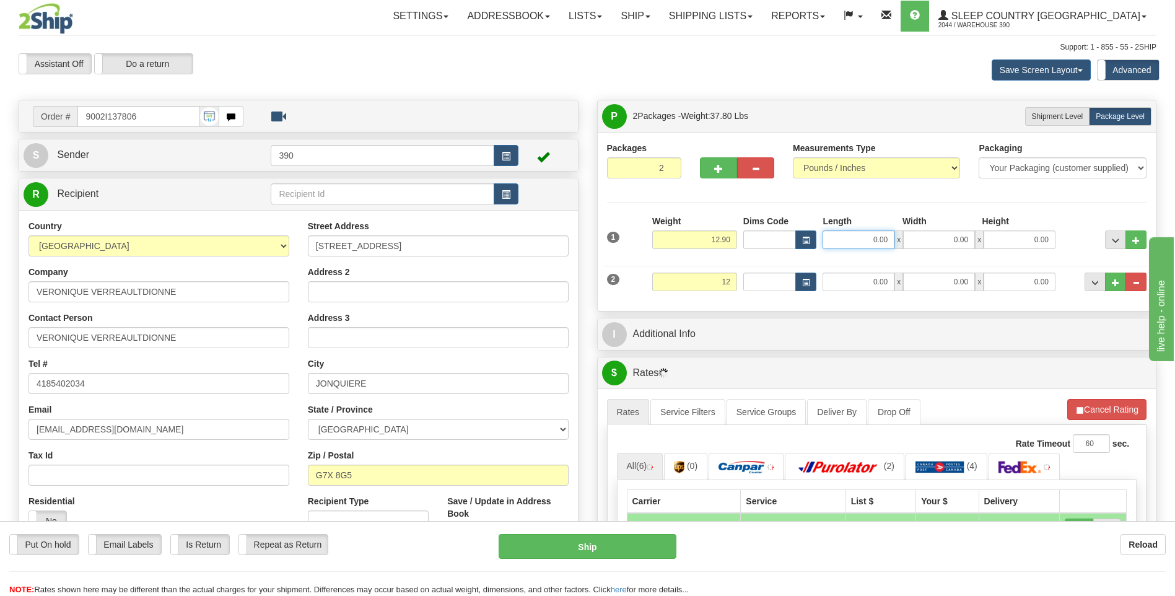
type input "12.00"
click at [849, 235] on input "0.00" at bounding box center [859, 239] width 72 height 19
type input "22.00"
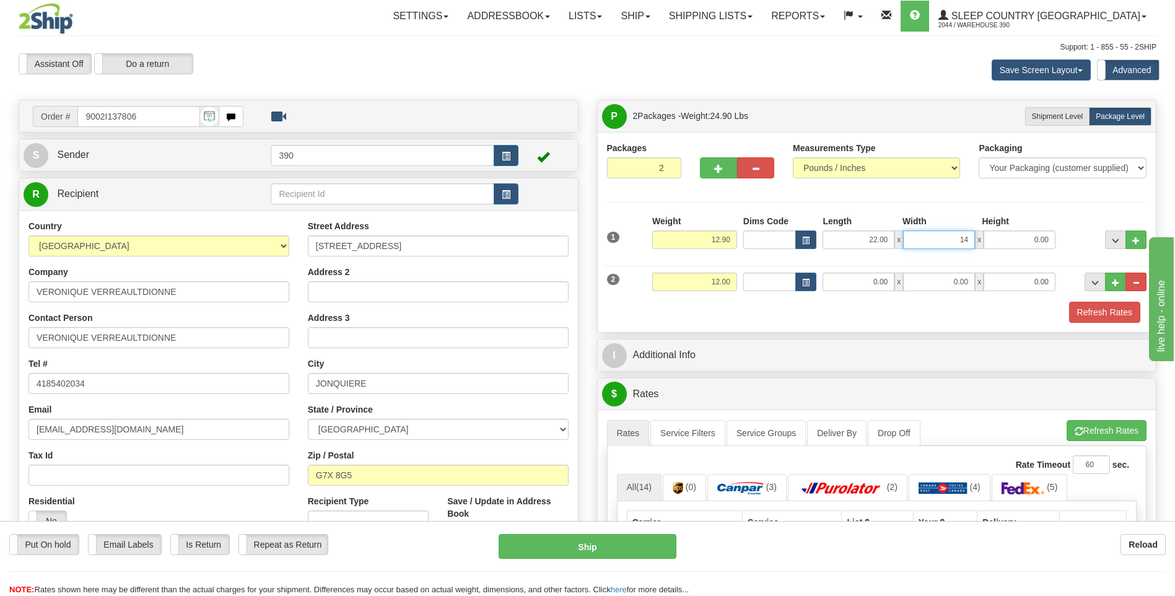
type input "14.00"
type input "17.00"
drag, startPoint x: 845, startPoint y: 335, endPoint x: 845, endPoint y: 328, distance: 6.8
click at [860, 281] on input "0.00" at bounding box center [859, 282] width 72 height 19
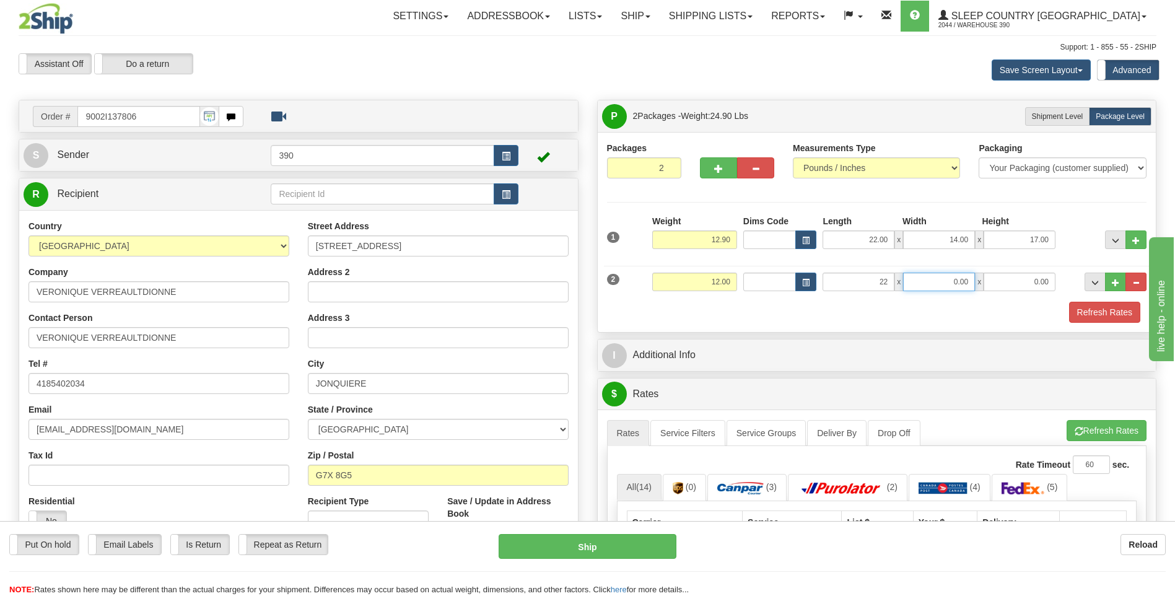
type input "22.00"
type input "11.00"
type input "16.00"
click at [1096, 425] on button "Refresh Rates" at bounding box center [1107, 430] width 80 height 21
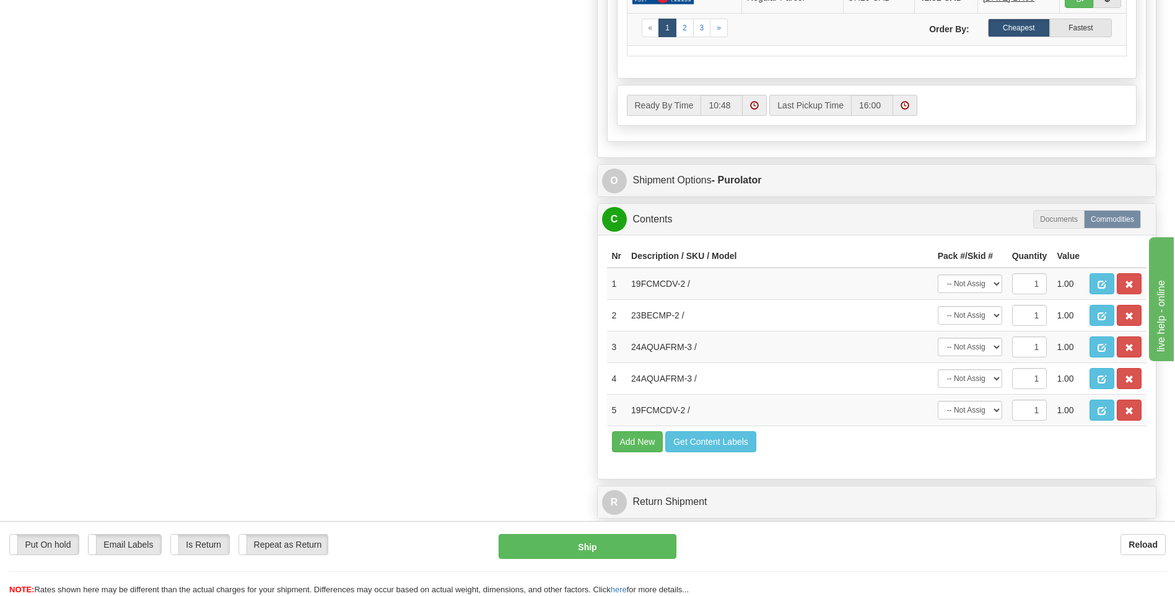
scroll to position [682, 0]
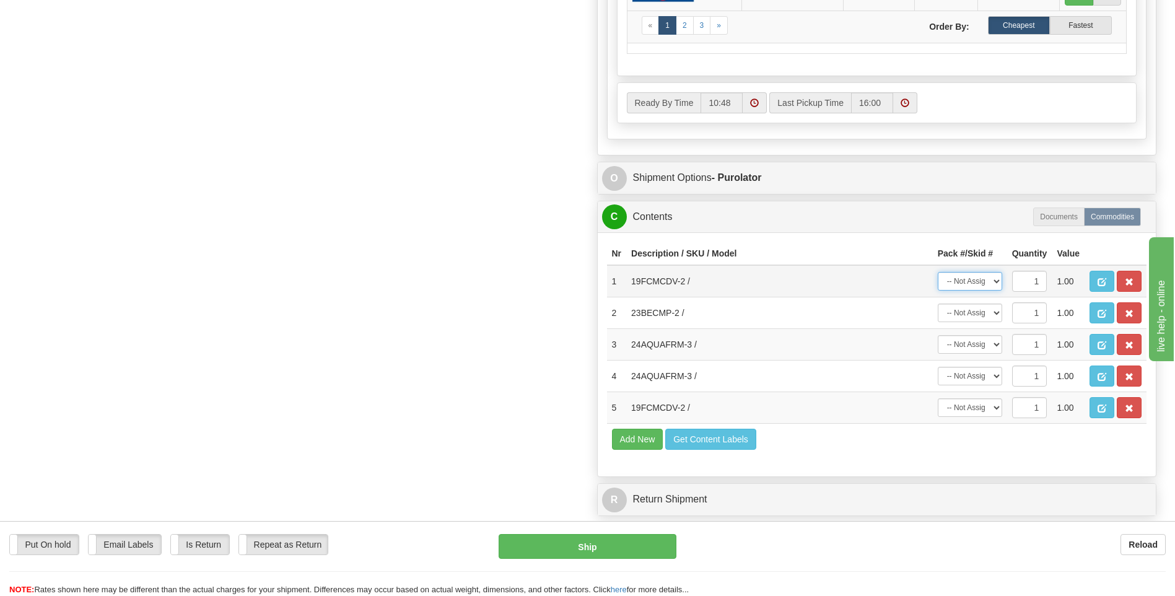
click at [996, 280] on select "-- Not Assigned -- Package 1 Package 2" at bounding box center [970, 281] width 64 height 19
select select "0"
click at [938, 272] on select "-- Not Assigned -- Package 1 Package 2" at bounding box center [970, 281] width 64 height 19
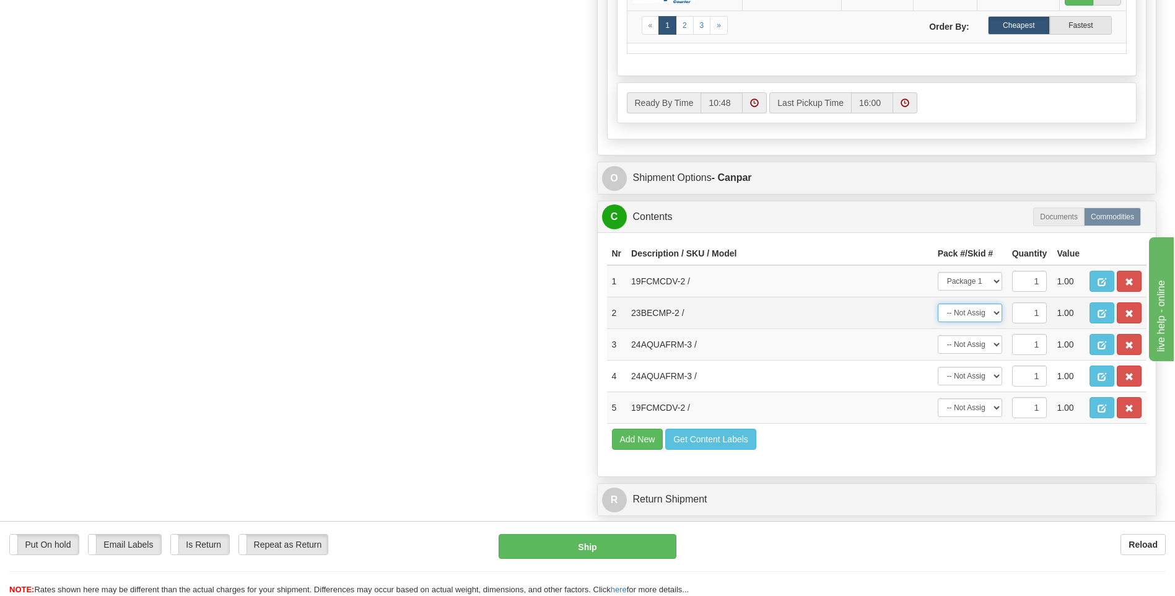
click at [996, 312] on select "-- Not Assigned -- Package 1 Package 2" at bounding box center [970, 313] width 64 height 19
select select "0"
click at [938, 304] on select "-- Not Assigned -- Package 1 Package 2" at bounding box center [970, 313] width 64 height 19
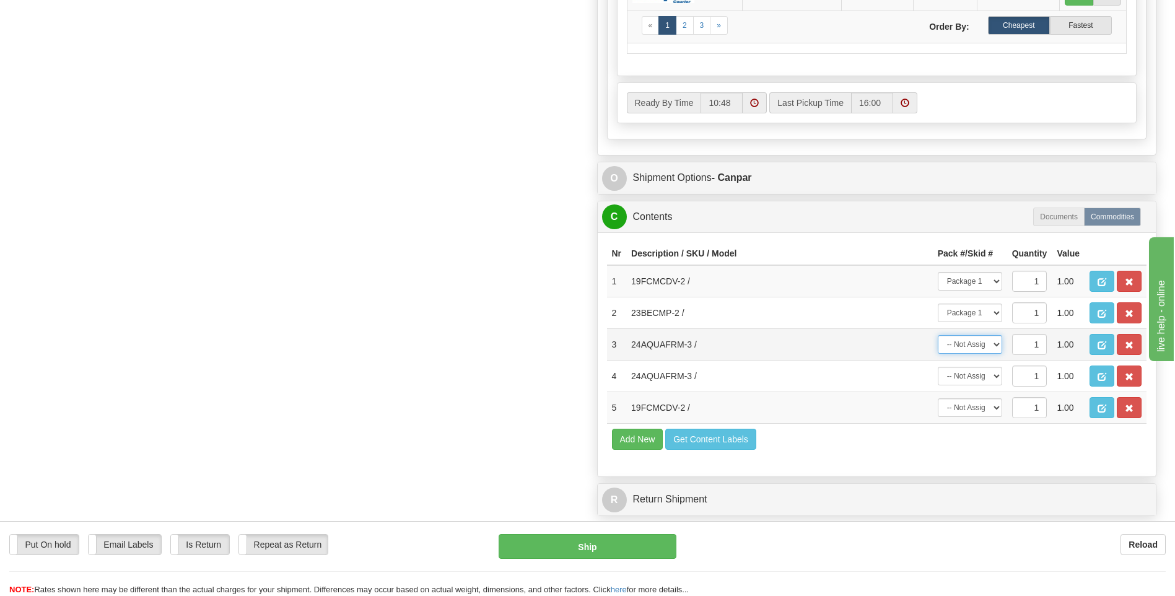
click at [994, 348] on select "-- Not Assigned -- Package 1 Package 2" at bounding box center [970, 344] width 64 height 19
select select "1"
click at [938, 335] on select "-- Not Assigned -- Package 1 Package 2" at bounding box center [970, 344] width 64 height 19
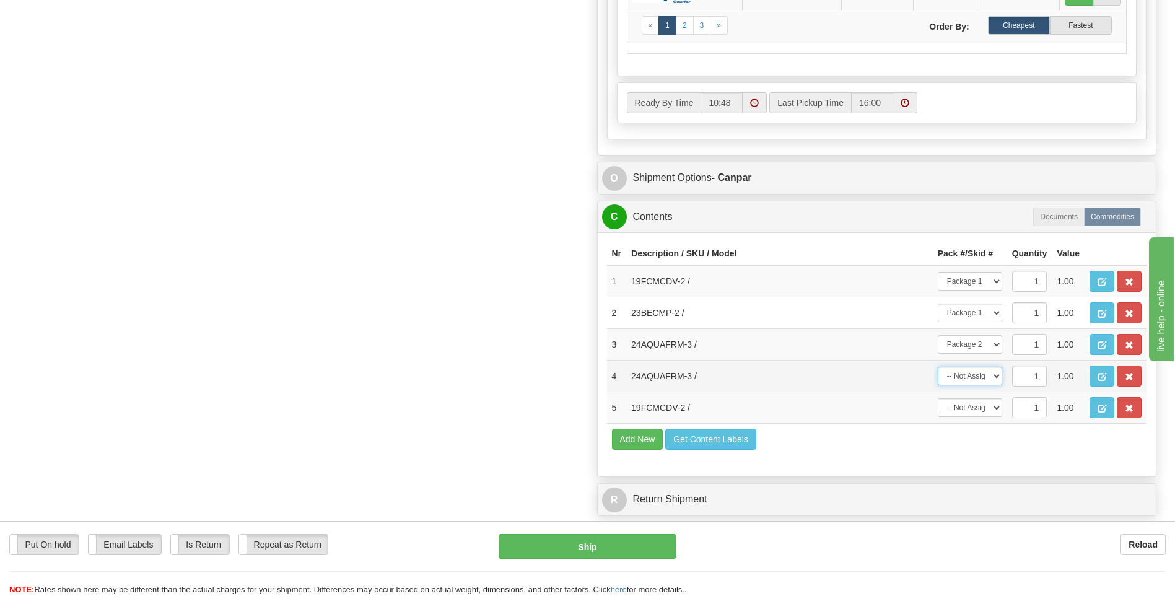
click at [998, 377] on select "-- Not Assigned -- Package 1 Package 2" at bounding box center [970, 376] width 64 height 19
select select "0"
click at [938, 367] on select "-- Not Assigned -- Package 1 Package 2" at bounding box center [970, 376] width 64 height 19
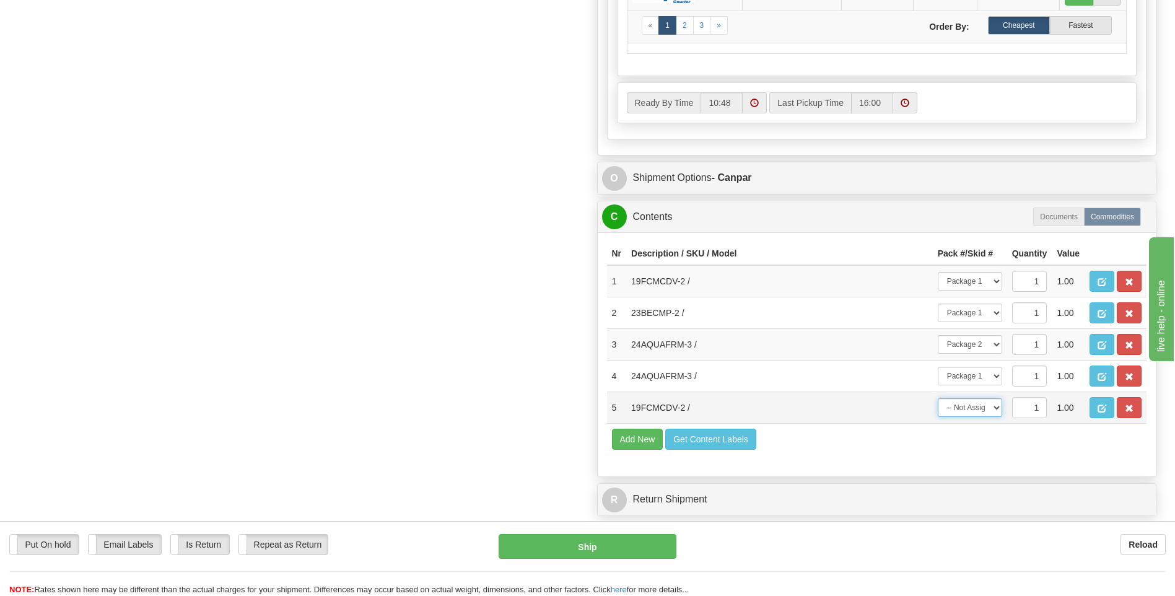
click at [993, 405] on select "-- Not Assigned -- Package 1 Package 2" at bounding box center [970, 407] width 64 height 19
select select "1"
click at [938, 398] on select "-- Not Assigned -- Package 1 Package 2" at bounding box center [970, 407] width 64 height 19
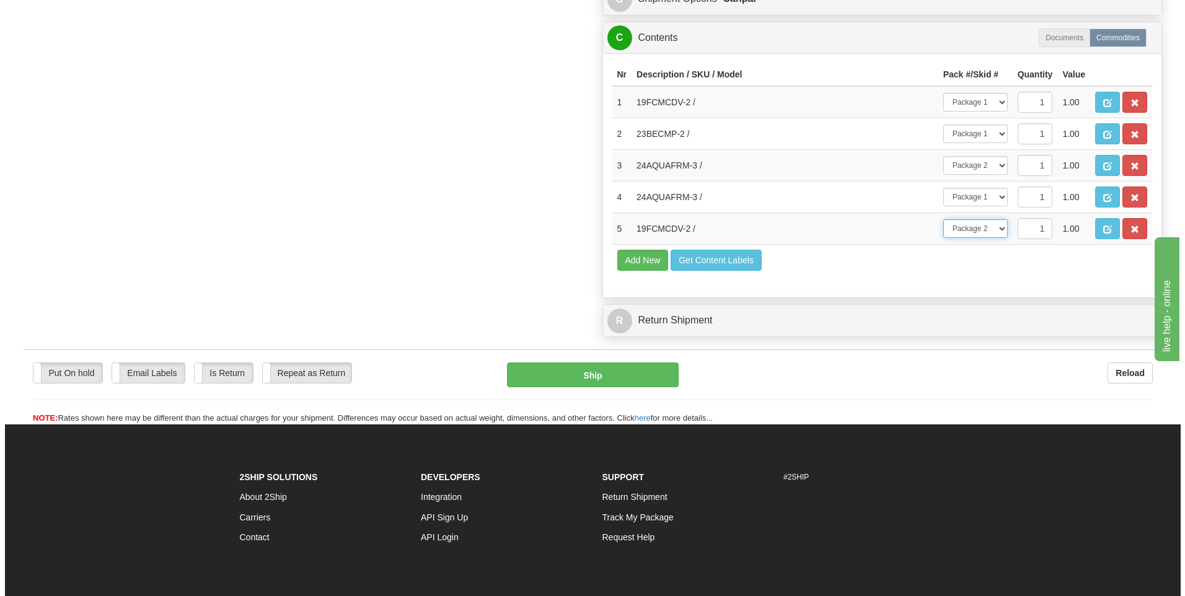
scroll to position [867, 0]
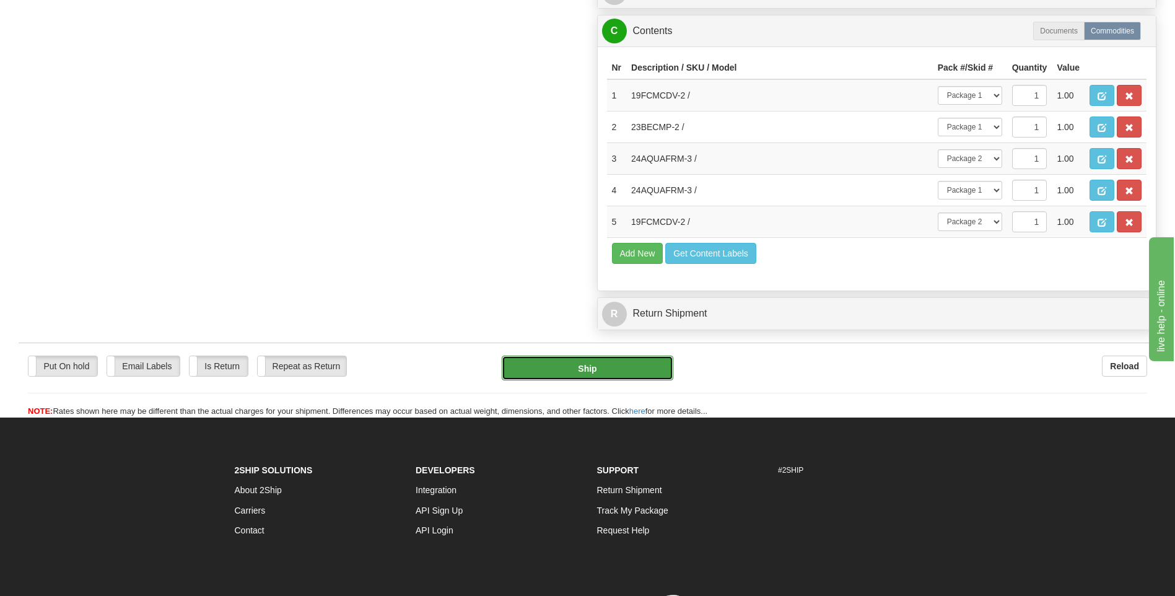
click at [637, 366] on button "Ship" at bounding box center [587, 368] width 171 height 25
type input "1"
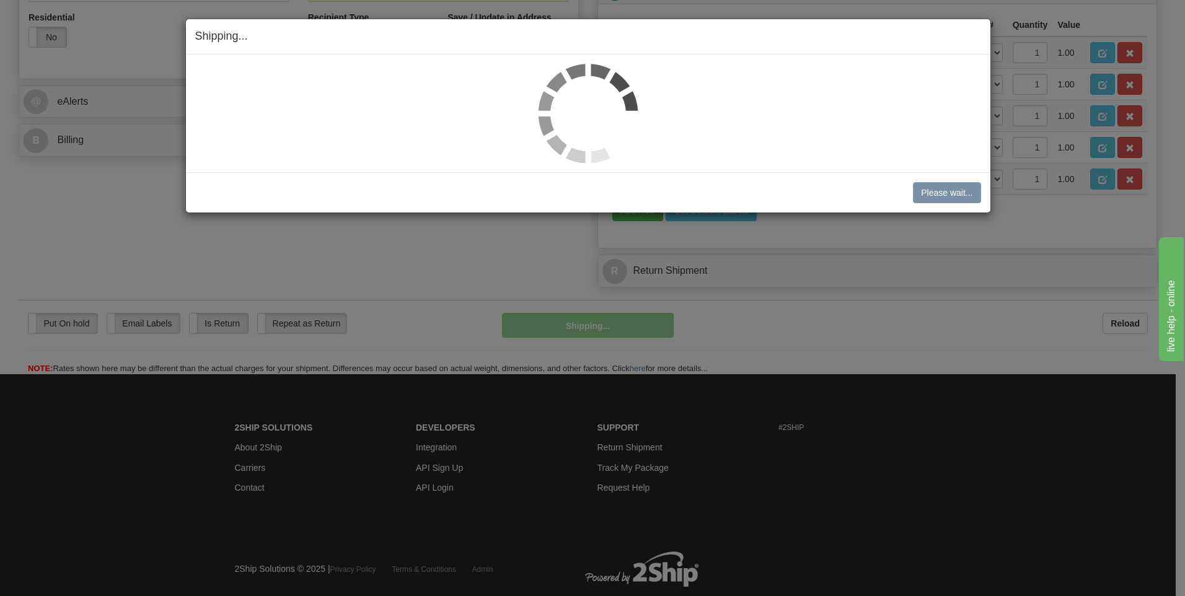
scroll to position [441, 0]
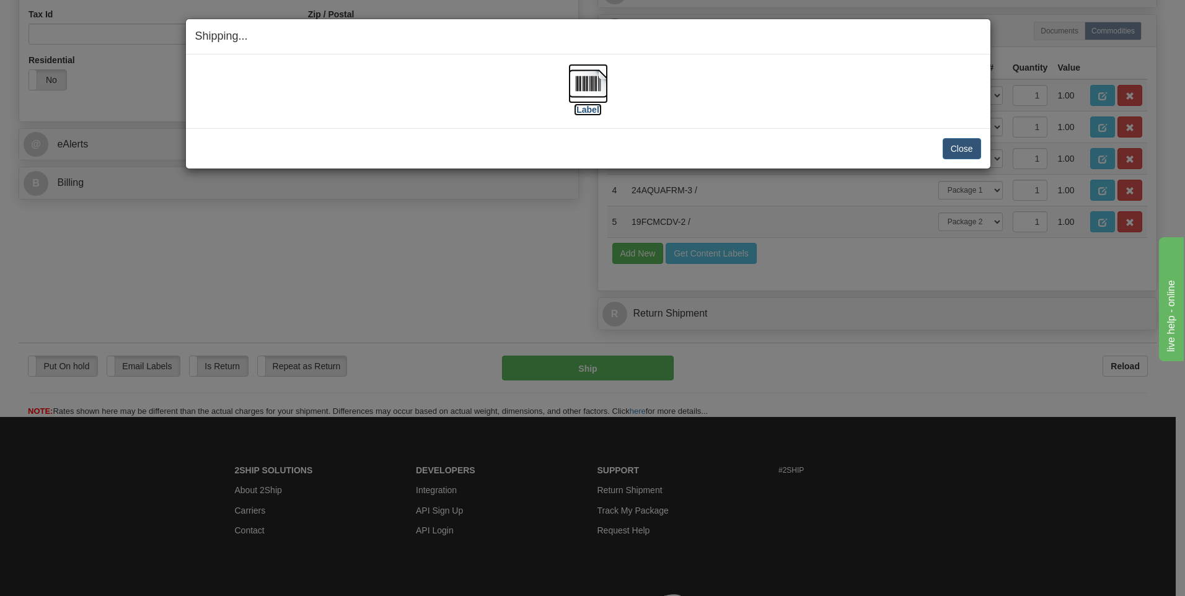
click at [586, 81] on img at bounding box center [588, 84] width 40 height 40
click at [976, 151] on button "Close" at bounding box center [961, 148] width 38 height 21
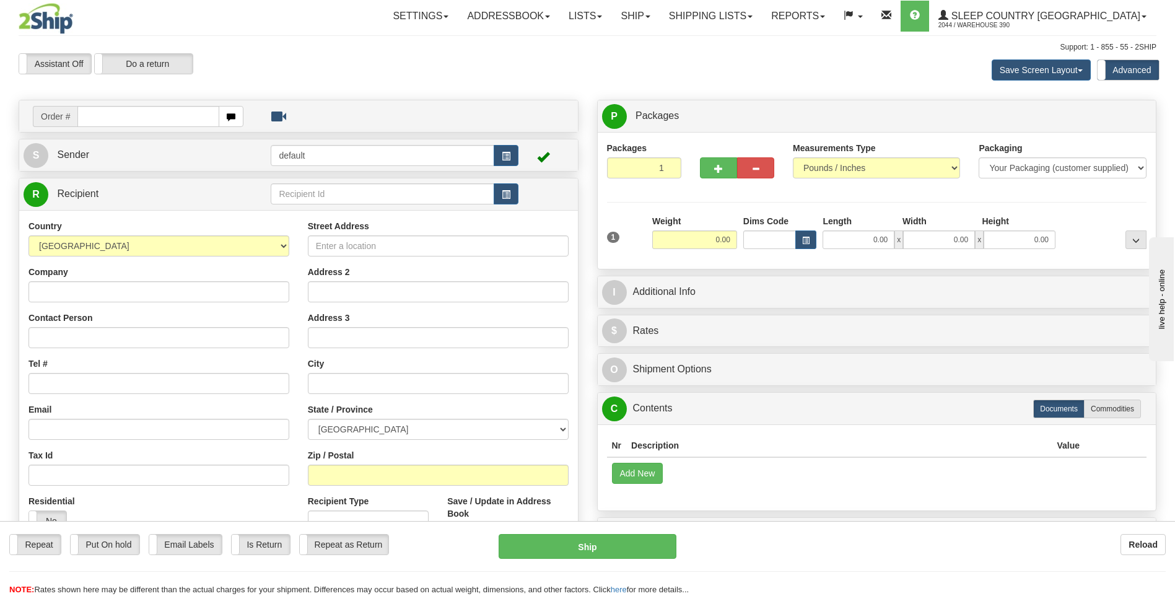
click at [92, 112] on input "text" at bounding box center [147, 116] width 141 height 21
type input "9002I138729"
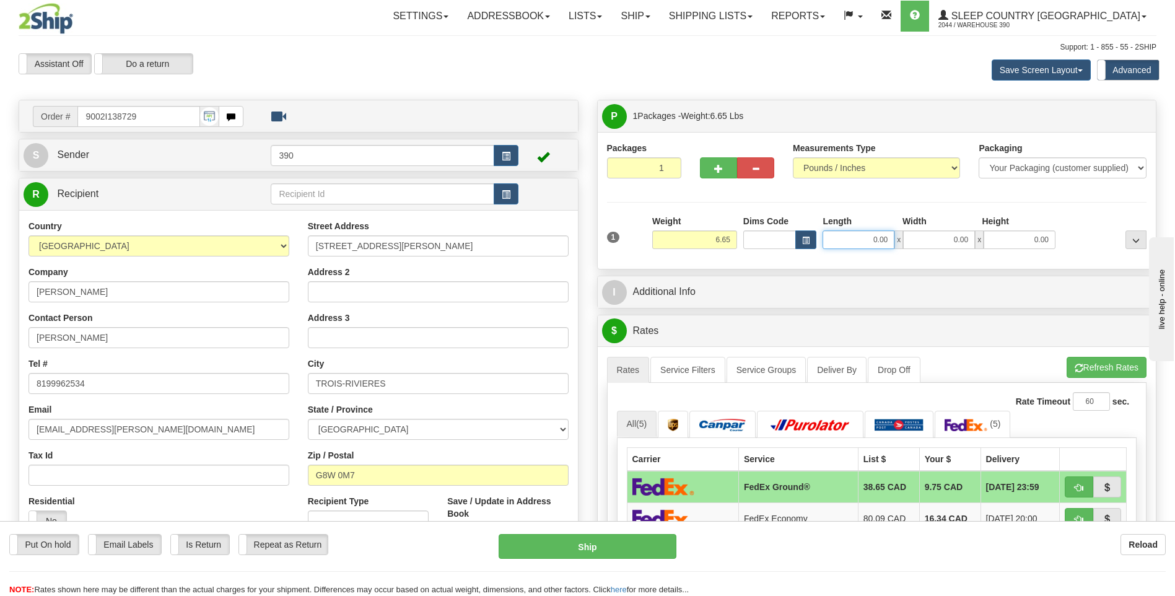
click at [866, 242] on input "0.00" at bounding box center [859, 239] width 72 height 19
type input "50.00"
click at [941, 242] on input "0.00" at bounding box center [939, 239] width 72 height 19
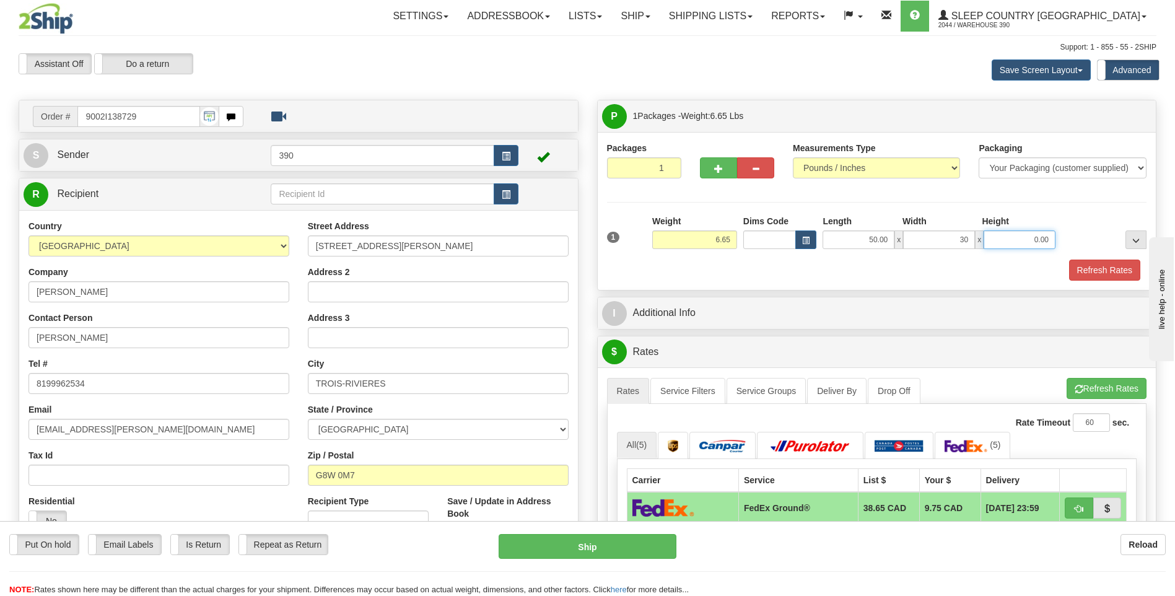
type input "30.00"
click at [1012, 241] on input "0.00" at bounding box center [1020, 239] width 72 height 19
type input "6.00"
click at [1113, 266] on button "Refresh Rates" at bounding box center [1104, 270] width 71 height 21
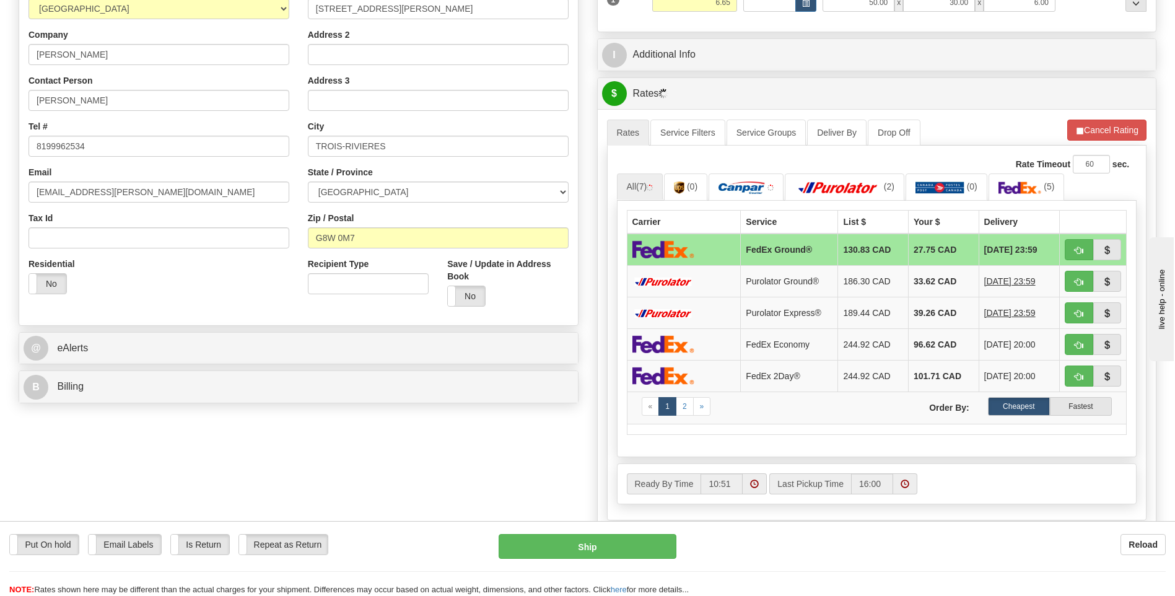
scroll to position [248, 0]
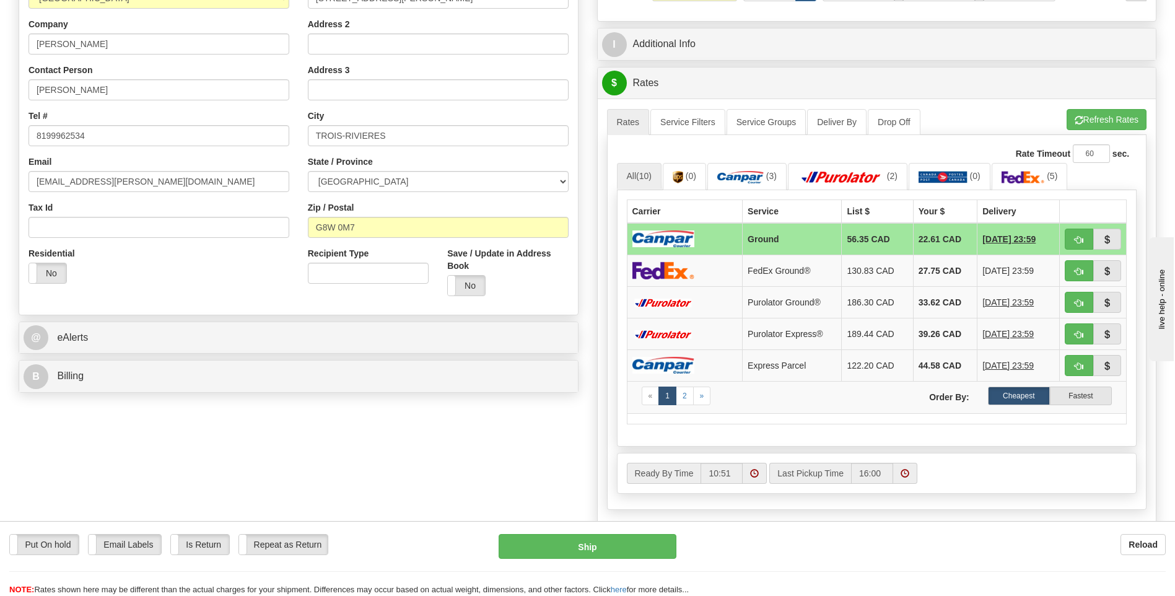
click at [1020, 391] on label "Cheapest" at bounding box center [1019, 396] width 62 height 19
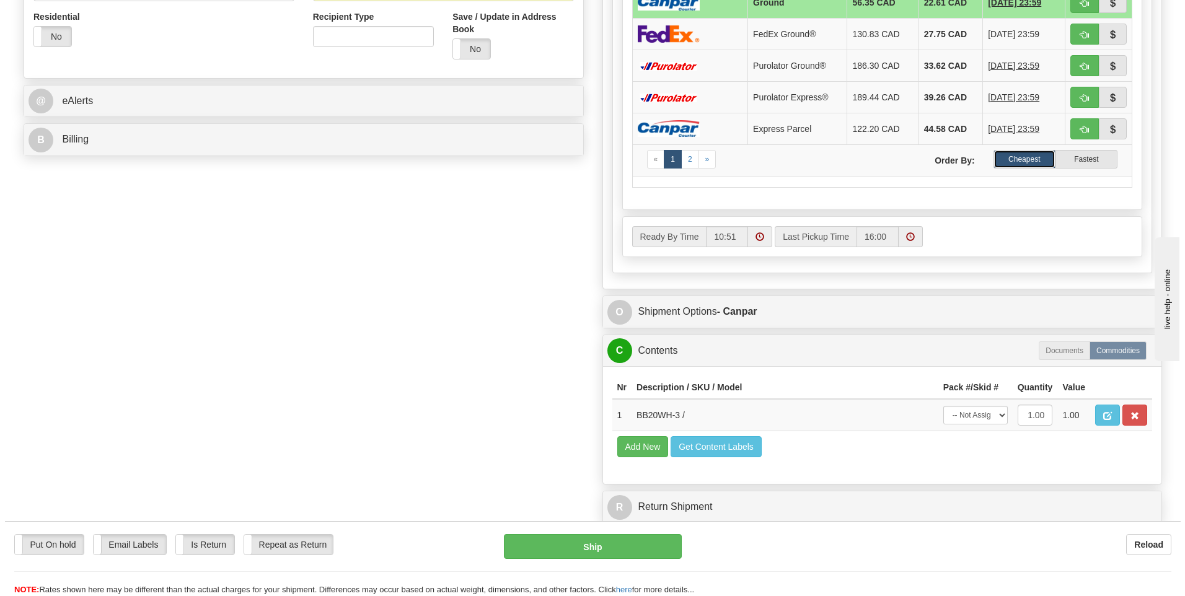
scroll to position [496, 0]
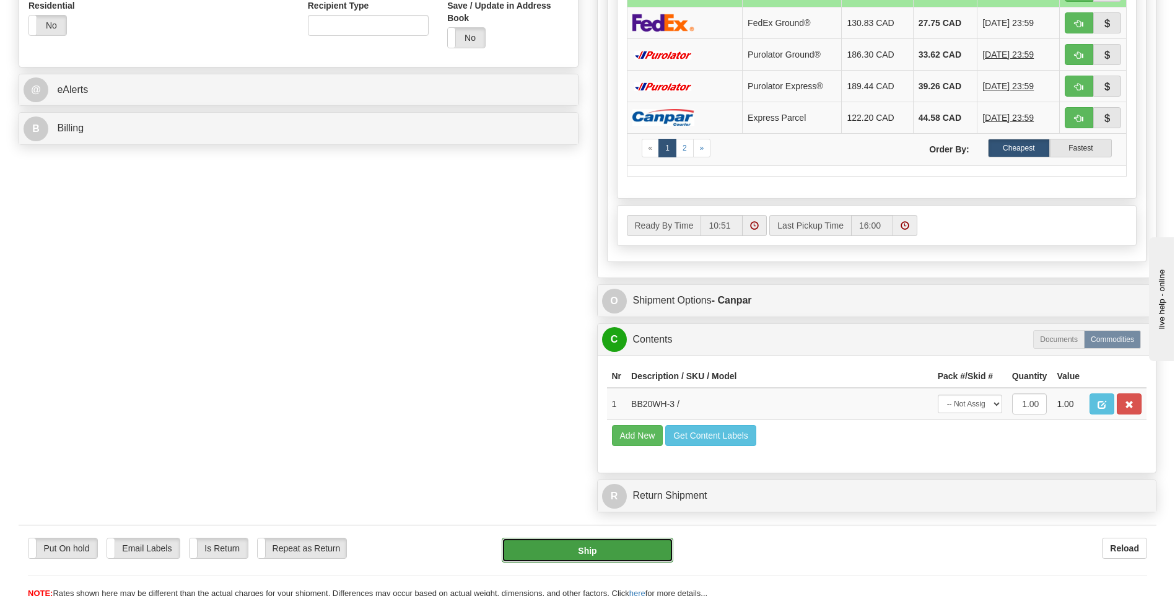
click at [617, 551] on button "Ship" at bounding box center [587, 550] width 171 height 25
type input "1"
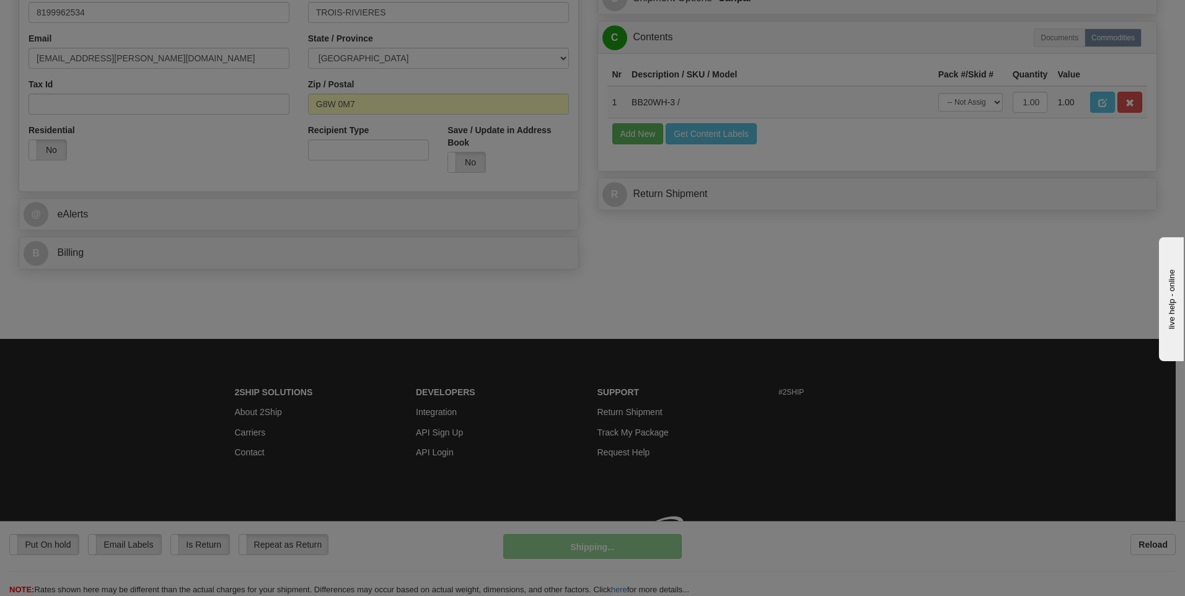
scroll to position [389, 0]
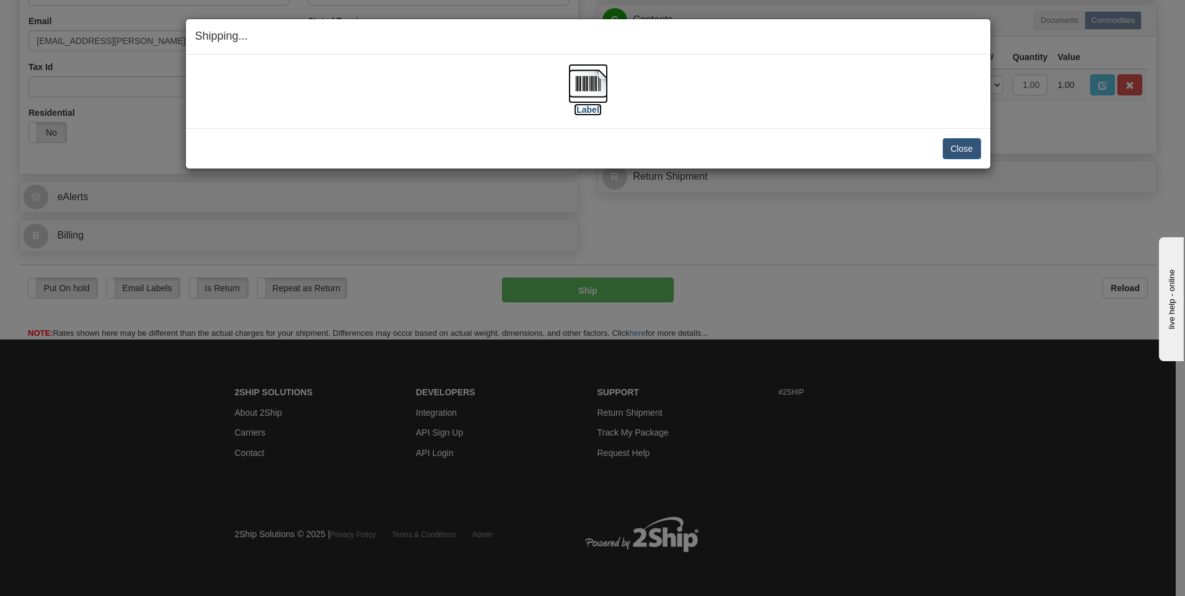
click at [582, 83] on img at bounding box center [588, 84] width 40 height 40
click at [957, 149] on button "Close" at bounding box center [961, 148] width 38 height 21
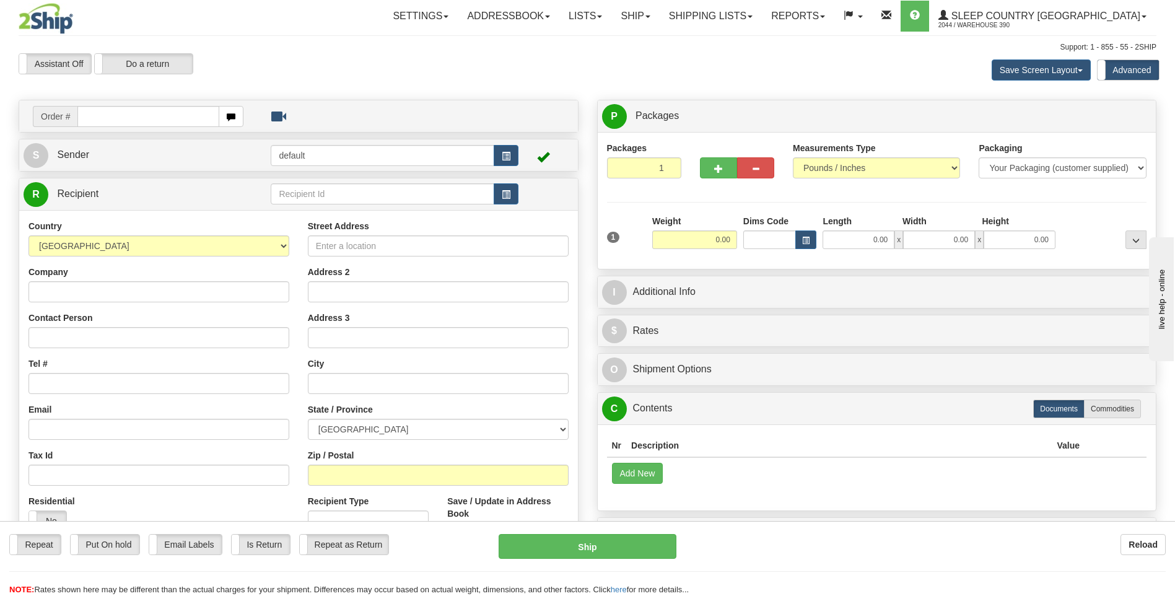
click at [170, 118] on input "text" at bounding box center [147, 116] width 141 height 21
type input "9002I139316"
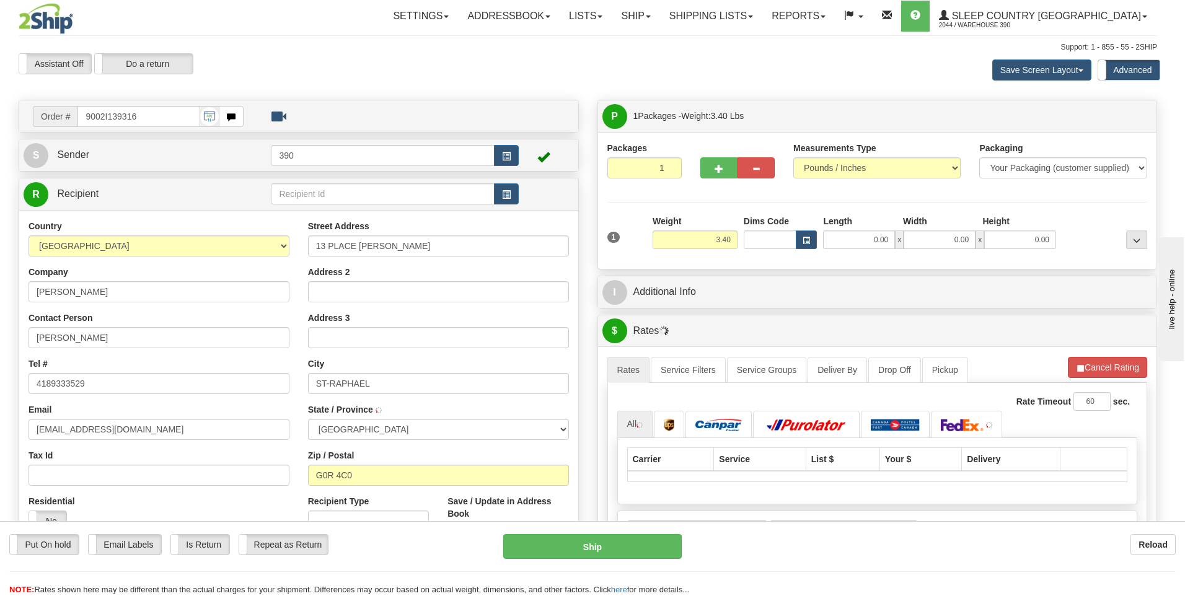
type input "SAINT-RAPHAEL"
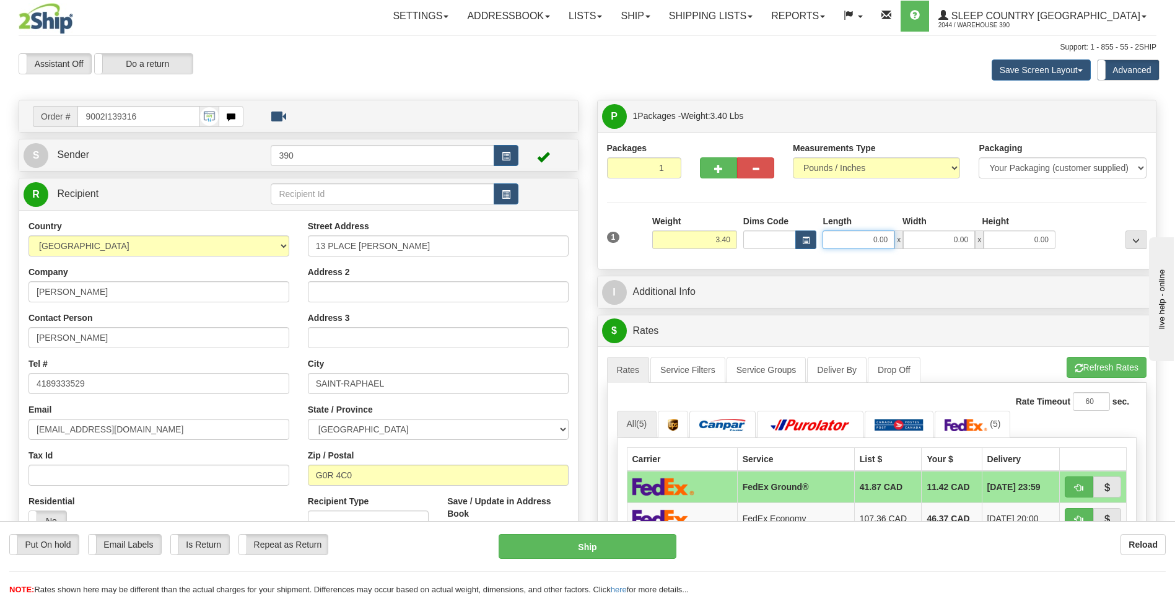
click at [880, 239] on input "0.00" at bounding box center [859, 239] width 72 height 19
type input "12.00"
click at [942, 244] on input "0.00" at bounding box center [939, 239] width 72 height 19
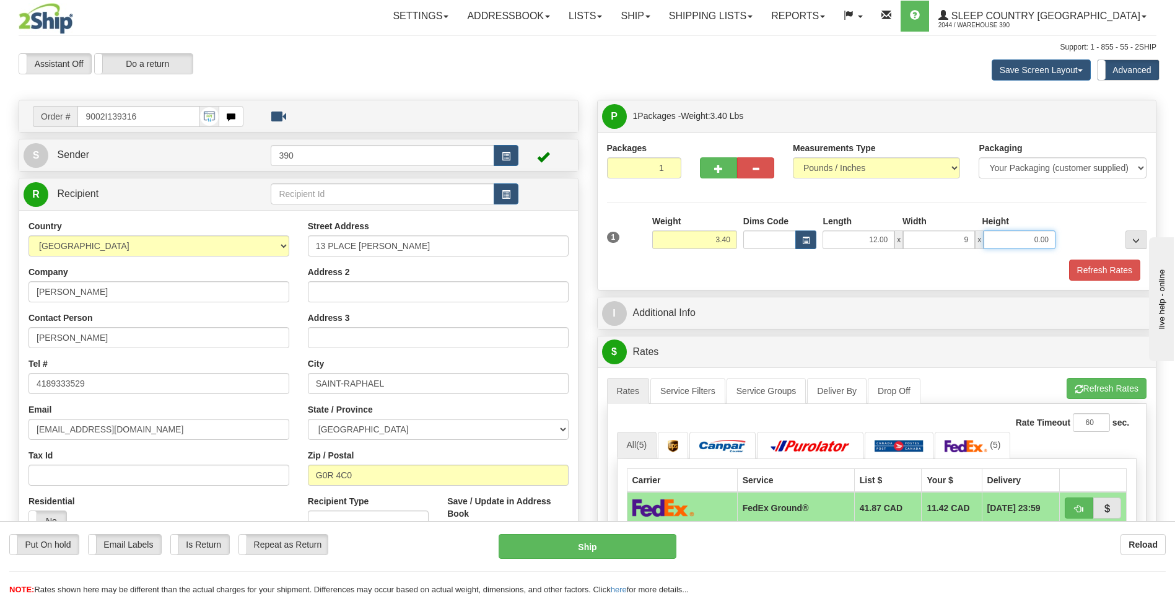
type input "9.00"
click at [1029, 239] on input "0.00" at bounding box center [1020, 239] width 72 height 19
type input "3.00"
click at [1104, 266] on button "Refresh Rates" at bounding box center [1104, 270] width 71 height 21
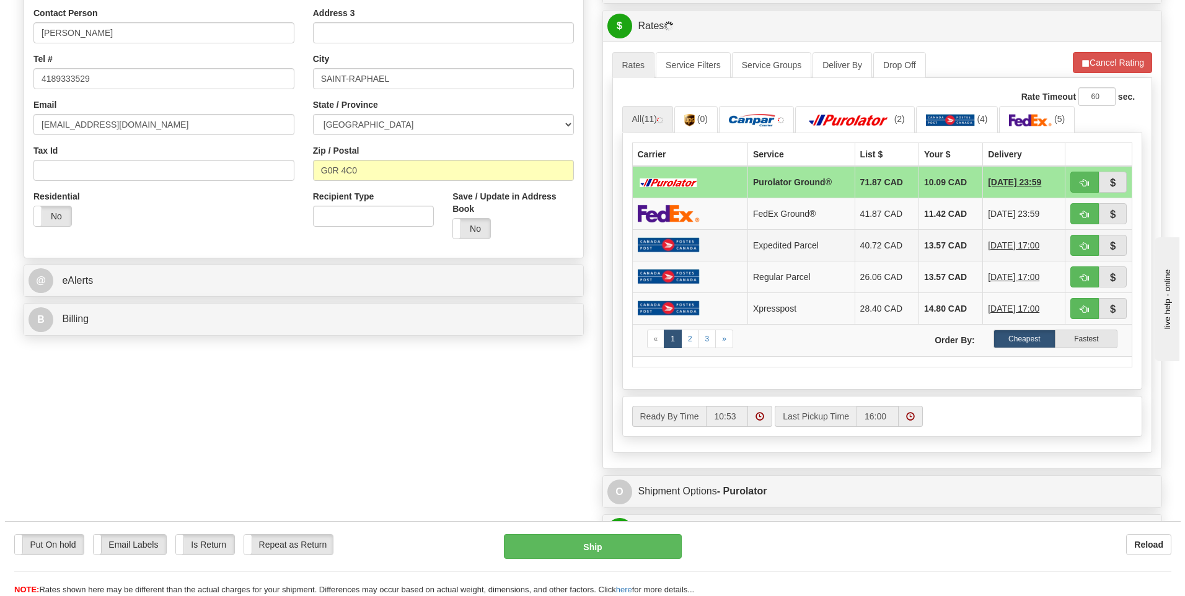
scroll to position [310, 0]
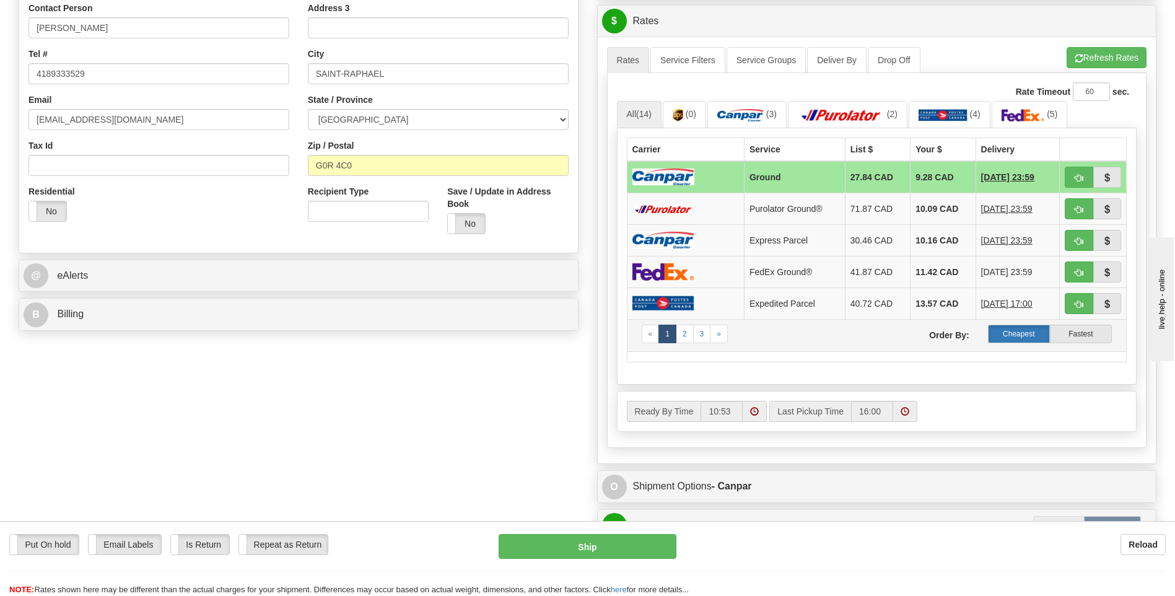
click at [1025, 333] on label "Cheapest" at bounding box center [1019, 334] width 62 height 19
click at [563, 548] on button "Ship" at bounding box center [587, 546] width 177 height 25
type input "1"
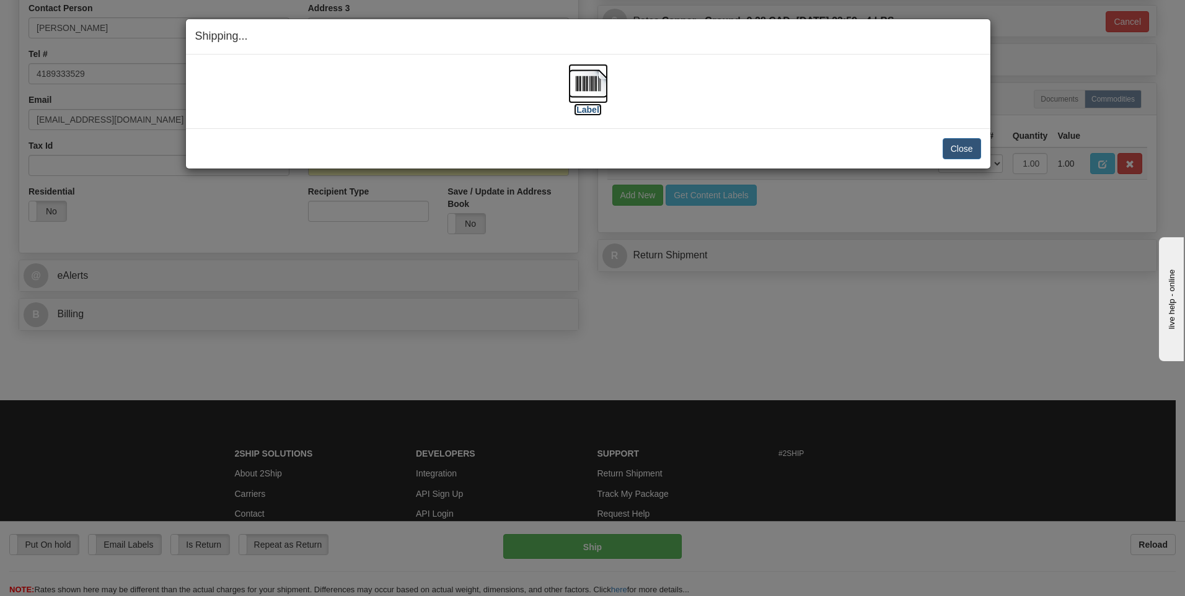
click at [588, 85] on img at bounding box center [588, 84] width 40 height 40
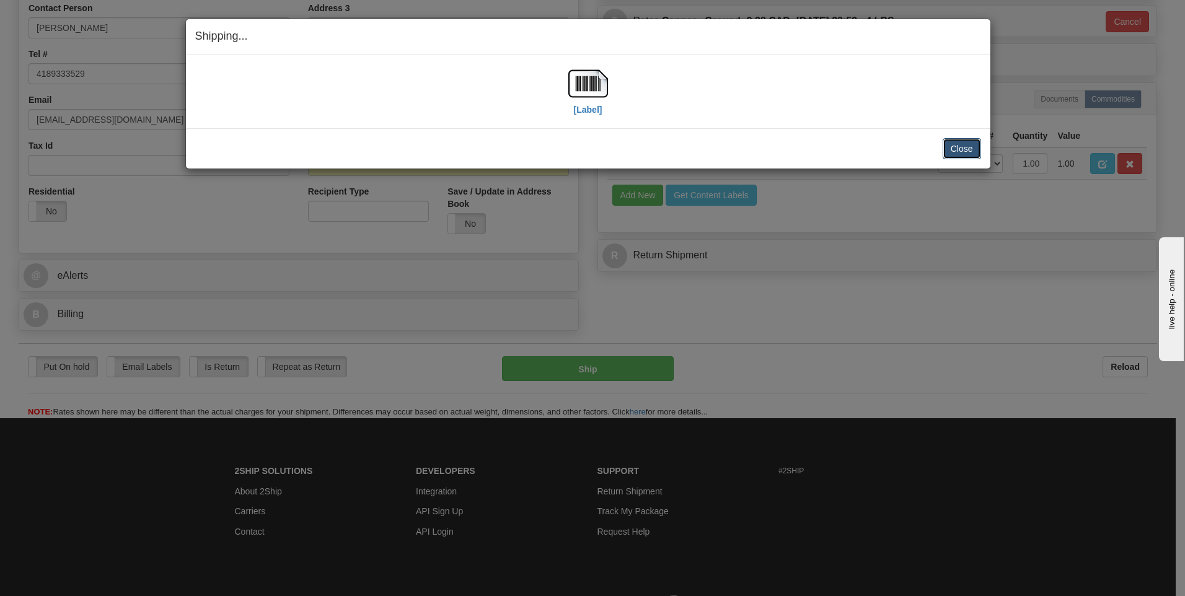
click at [976, 153] on button "Close" at bounding box center [961, 148] width 38 height 21
